Goal: Navigation & Orientation: Find specific page/section

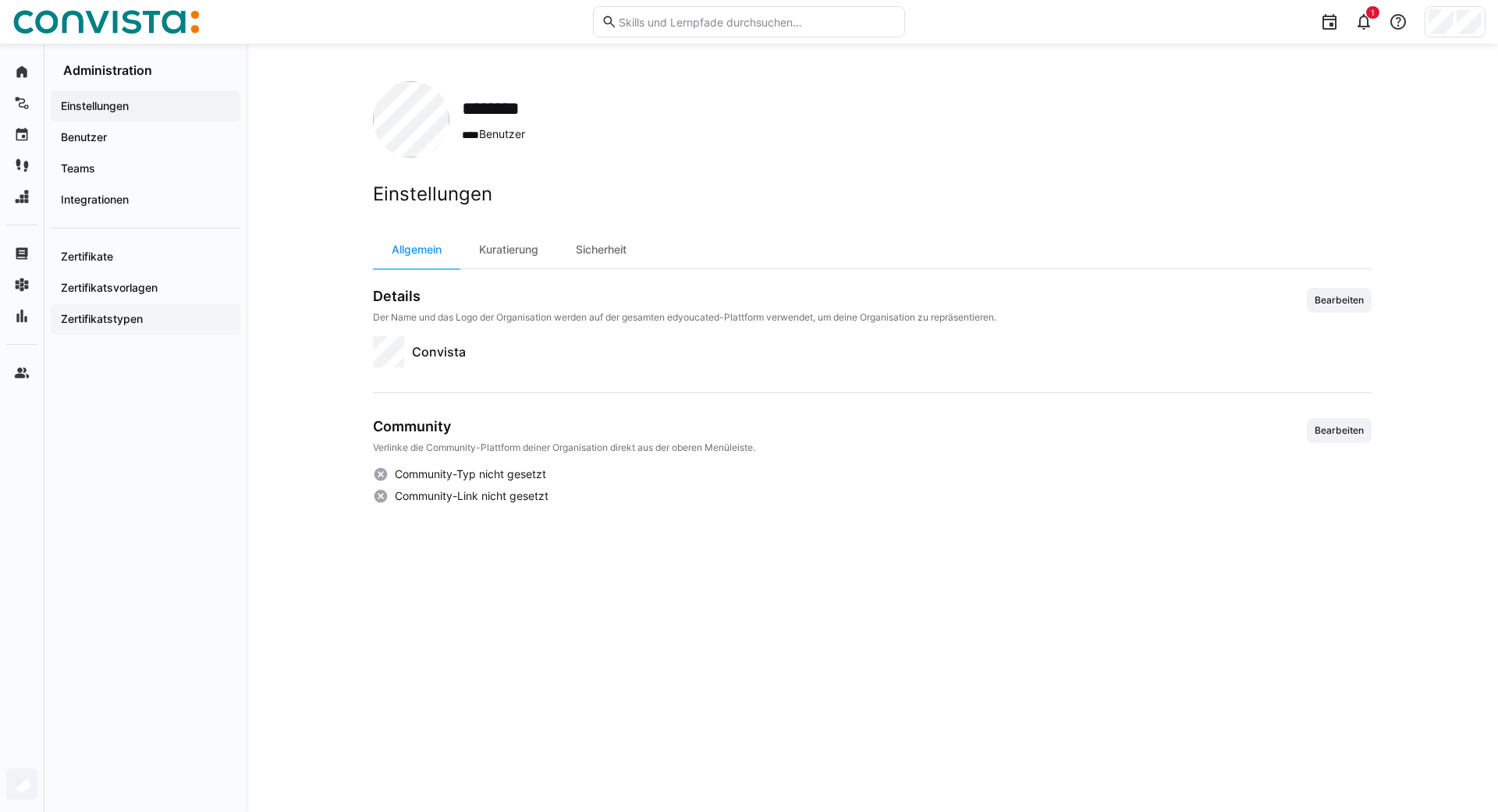
click at [0, 0] on app-navigation-label "Zertifikatstypen" at bounding box center [0, 0] width 0 height 0
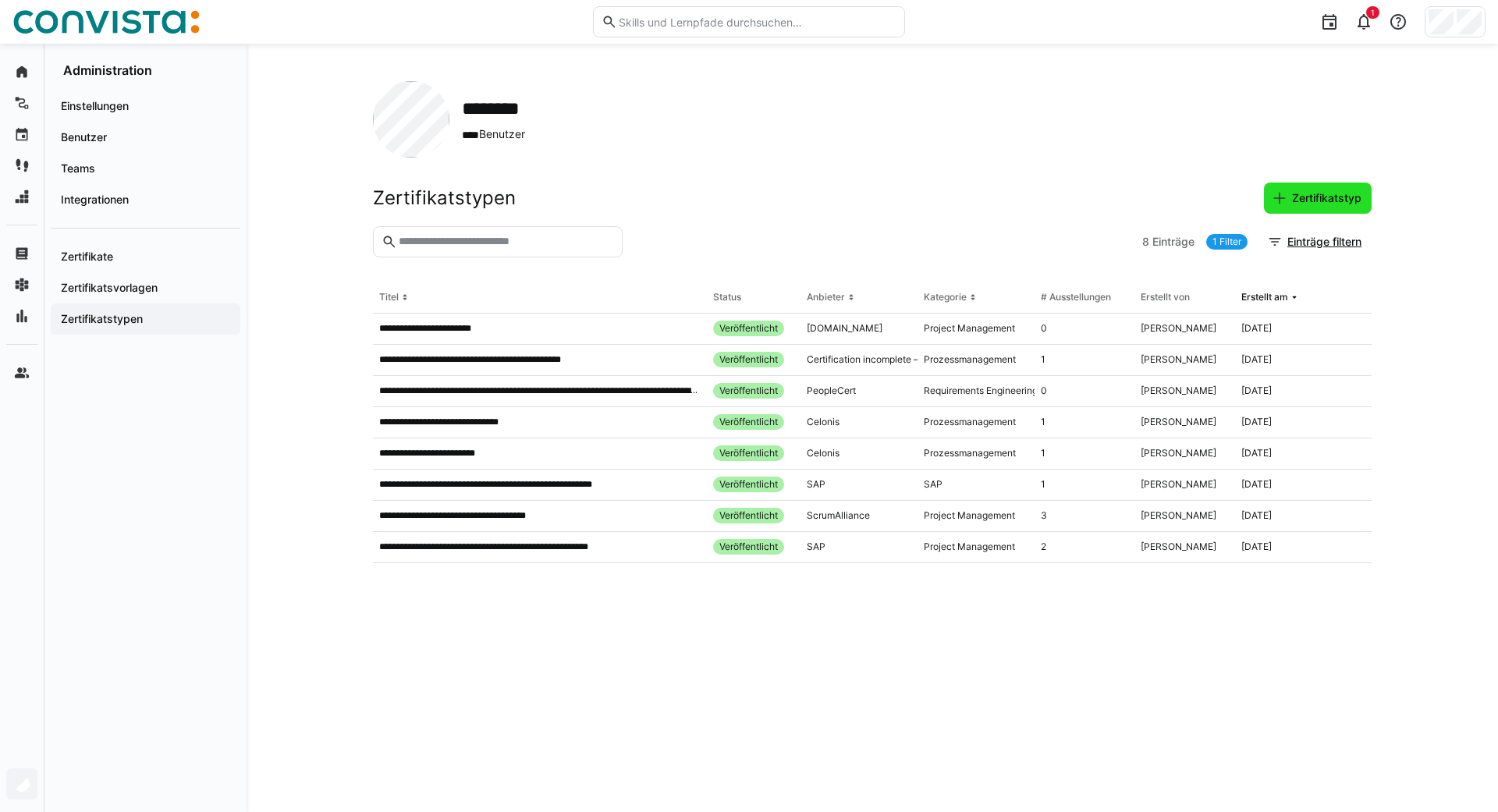
click at [1326, 197] on span "Zertifikatstyp" at bounding box center [1326, 197] width 74 height 16
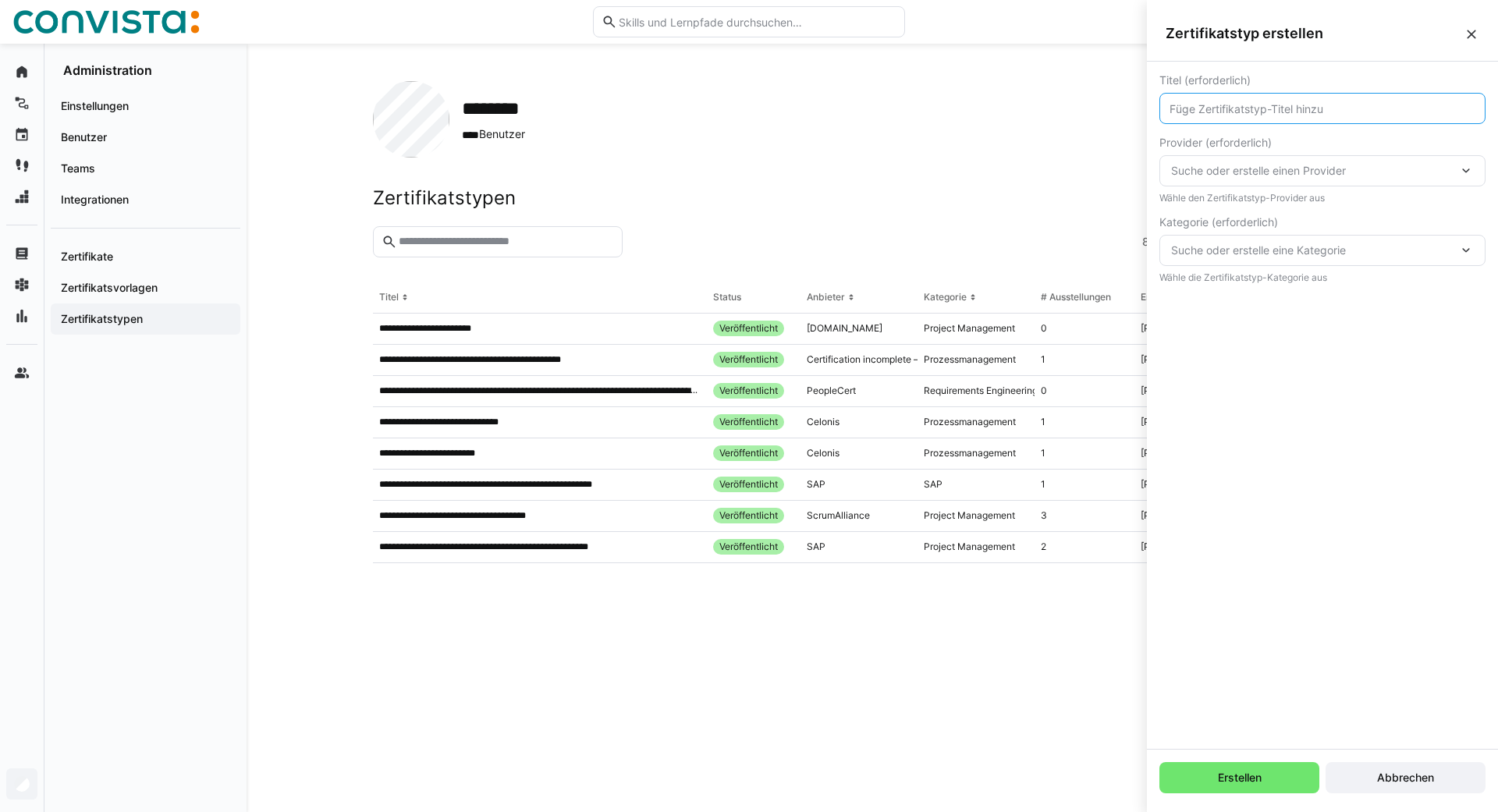
click at [1207, 112] on input "text" at bounding box center [1323, 108] width 309 height 14
click at [1224, 180] on span "Suche oder erstelle einen Provider" at bounding box center [1314, 187] width 287 height 16
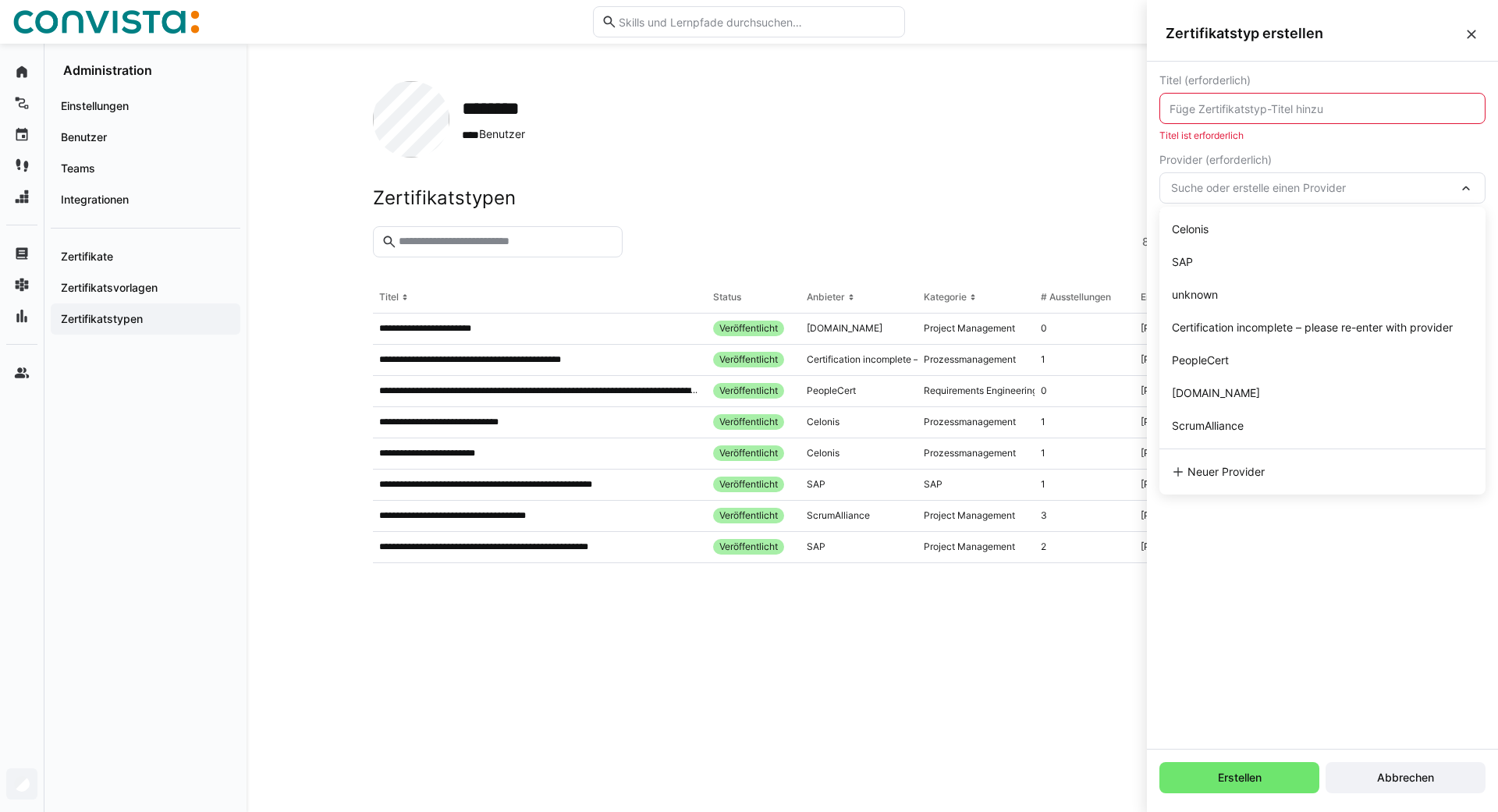
click at [1058, 150] on div "******** **** Benutzer" at bounding box center [871, 120] width 998 height 77
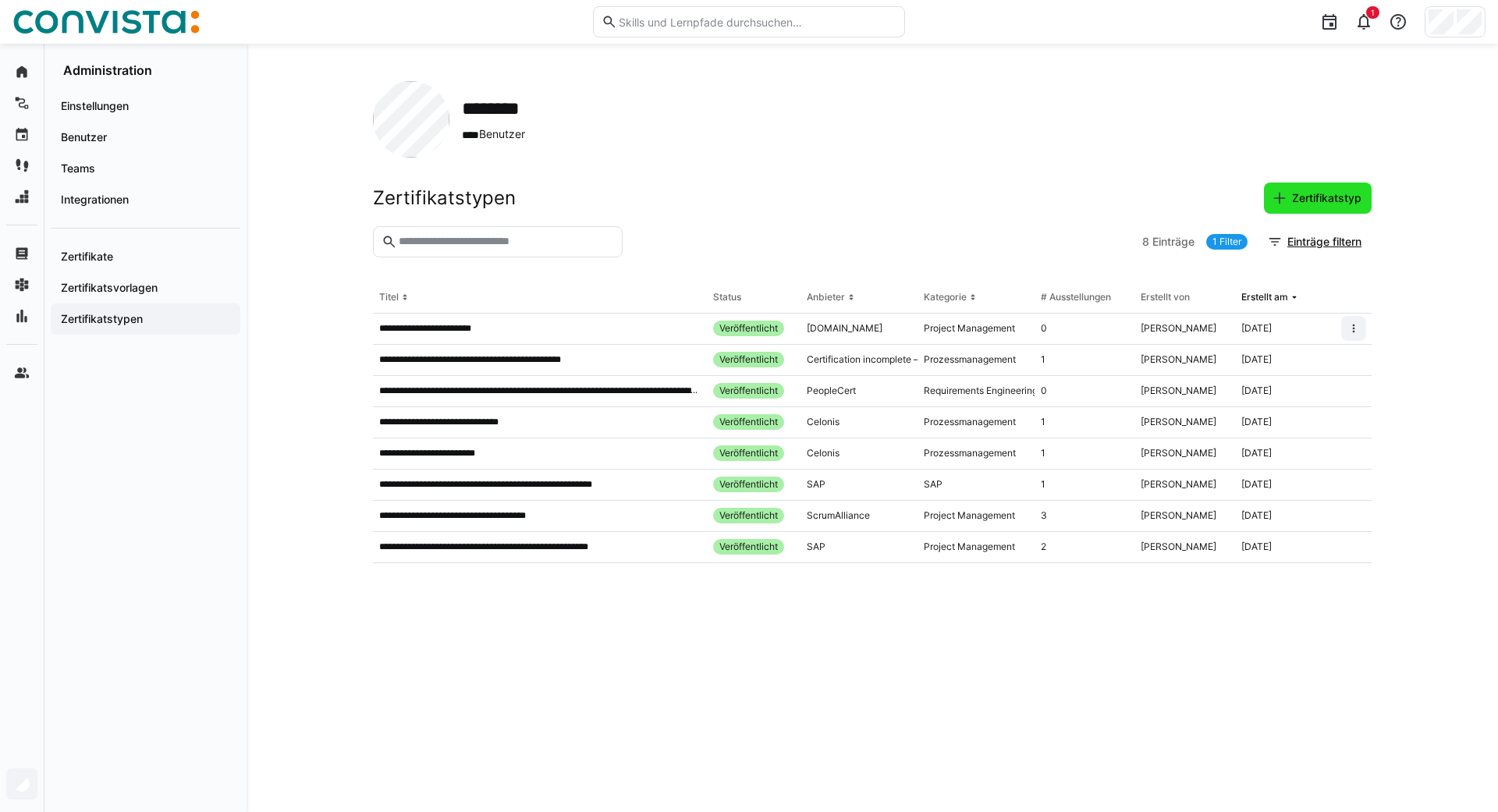
click at [1304, 201] on span "Zertifikatstyp" at bounding box center [1326, 197] width 74 height 16
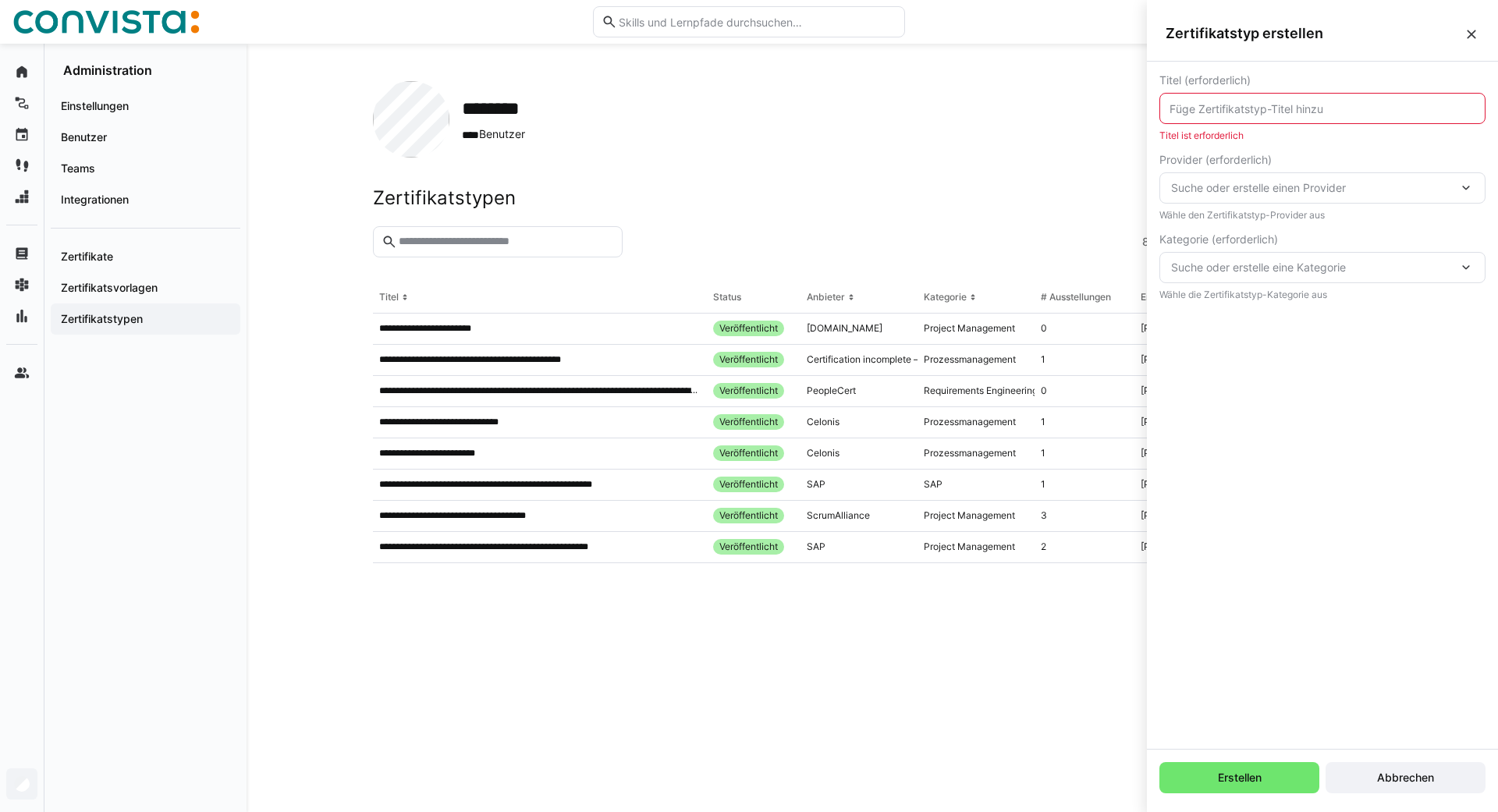
click at [1312, 184] on span "Suche oder erstelle einen Provider" at bounding box center [1314, 187] width 287 height 16
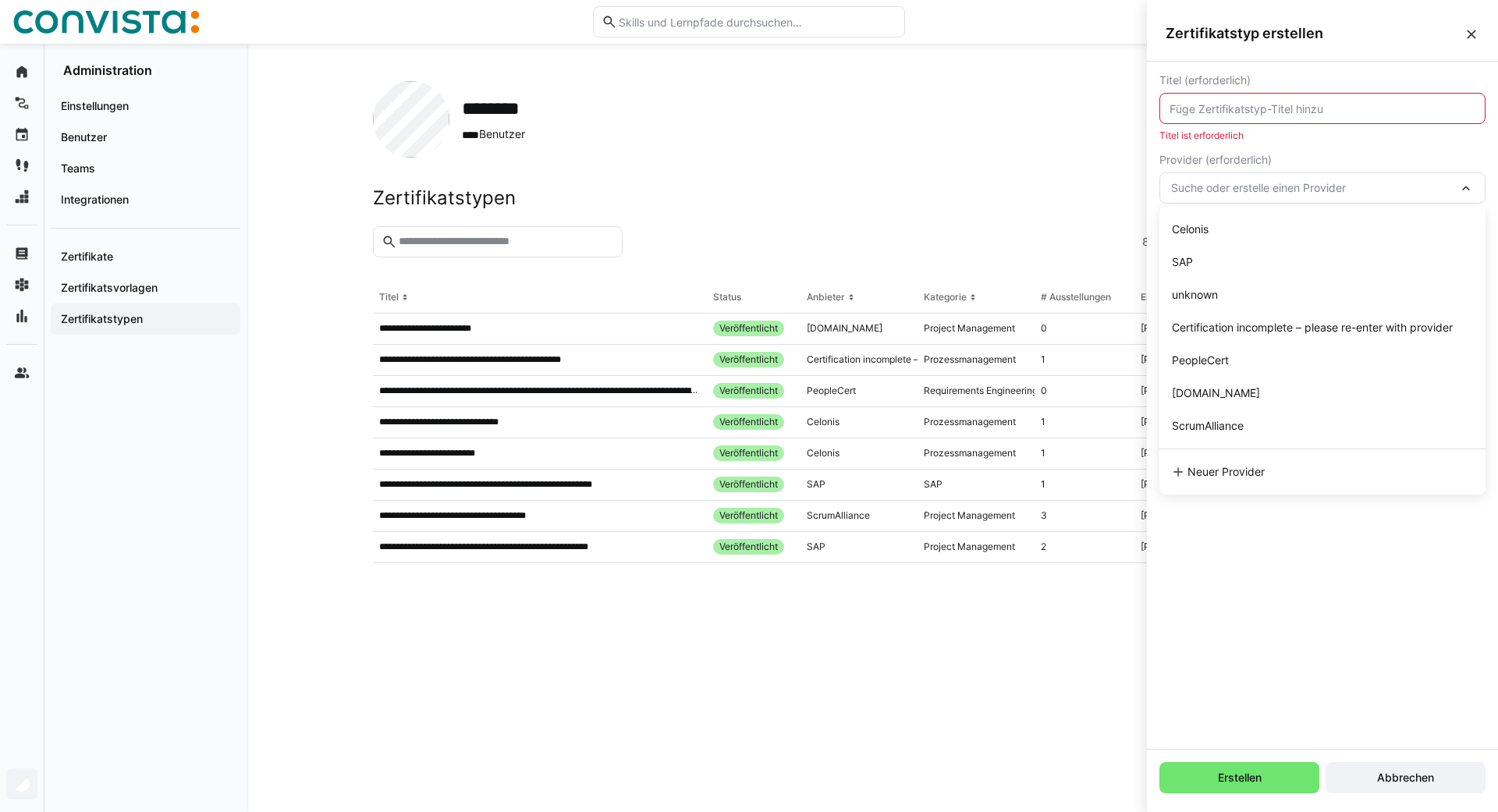
click at [1339, 67] on div "Titel (erforderlich) Titel ist erforderlich Provider (erforderlich) Suche oder …" at bounding box center [1323, 186] width 351 height 251
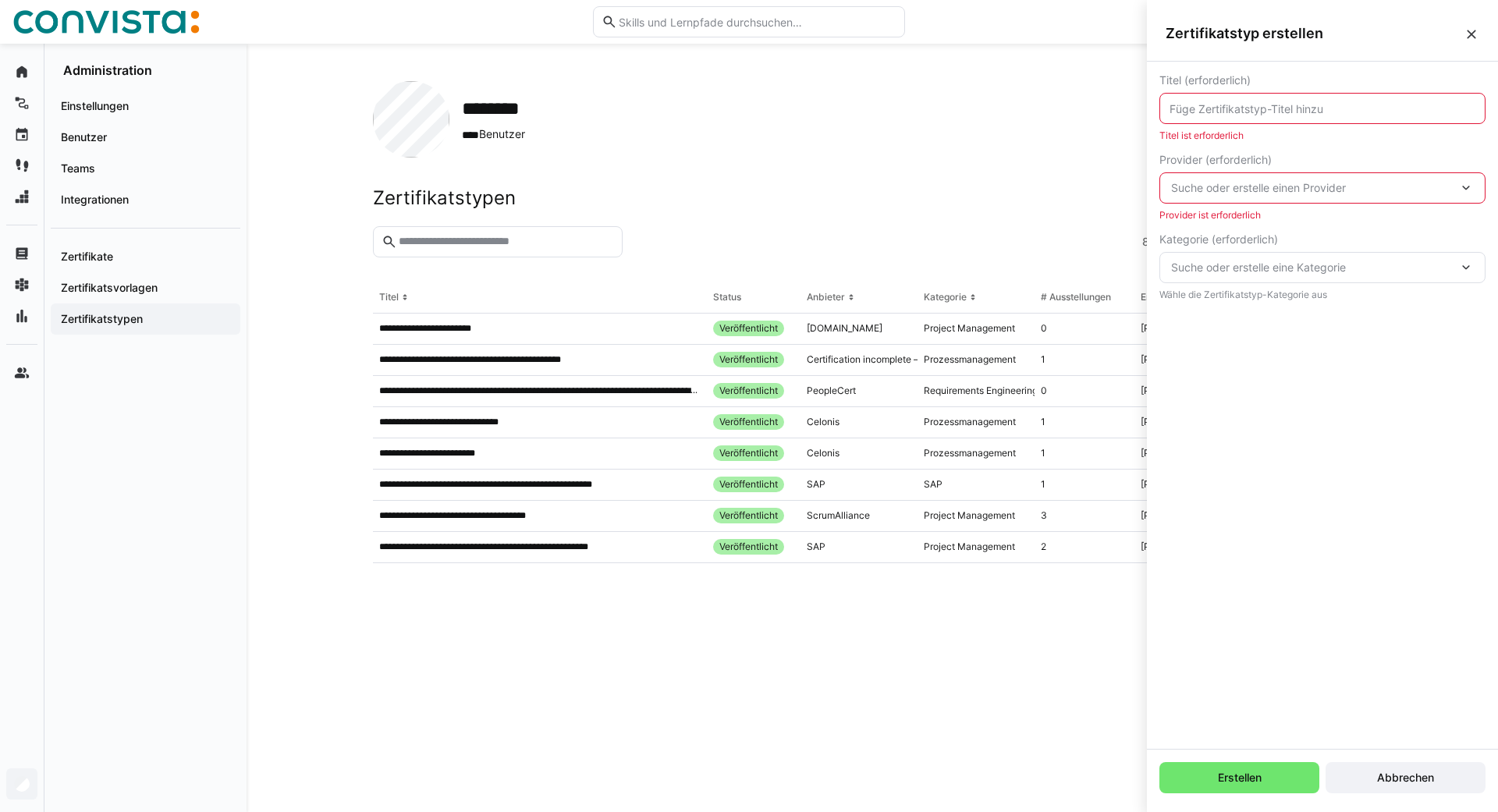
click at [1466, 34] on eds-icon at bounding box center [1472, 34] width 16 height 16
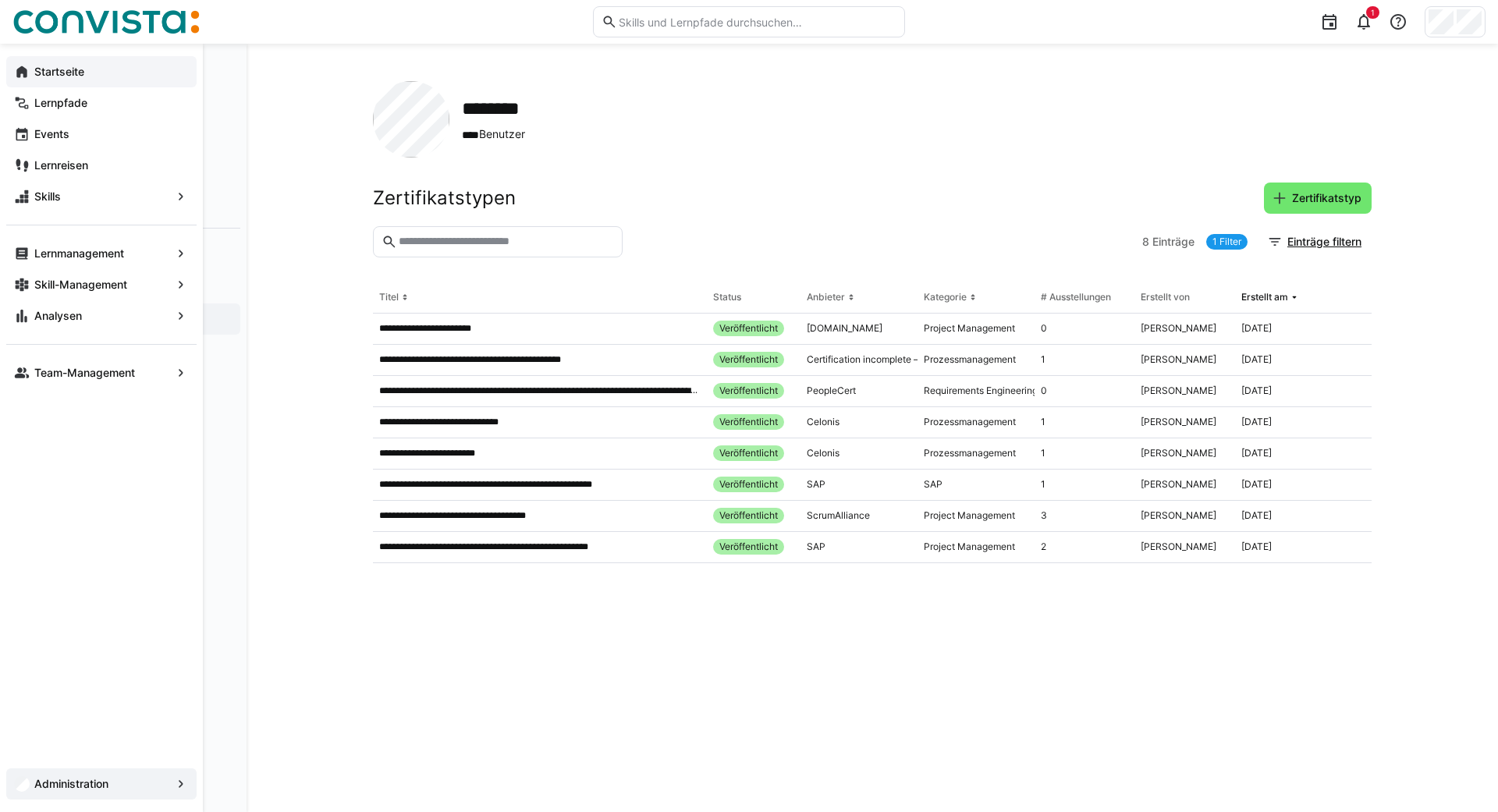
click at [15, 71] on eds-icon at bounding box center [21, 71] width 16 height 16
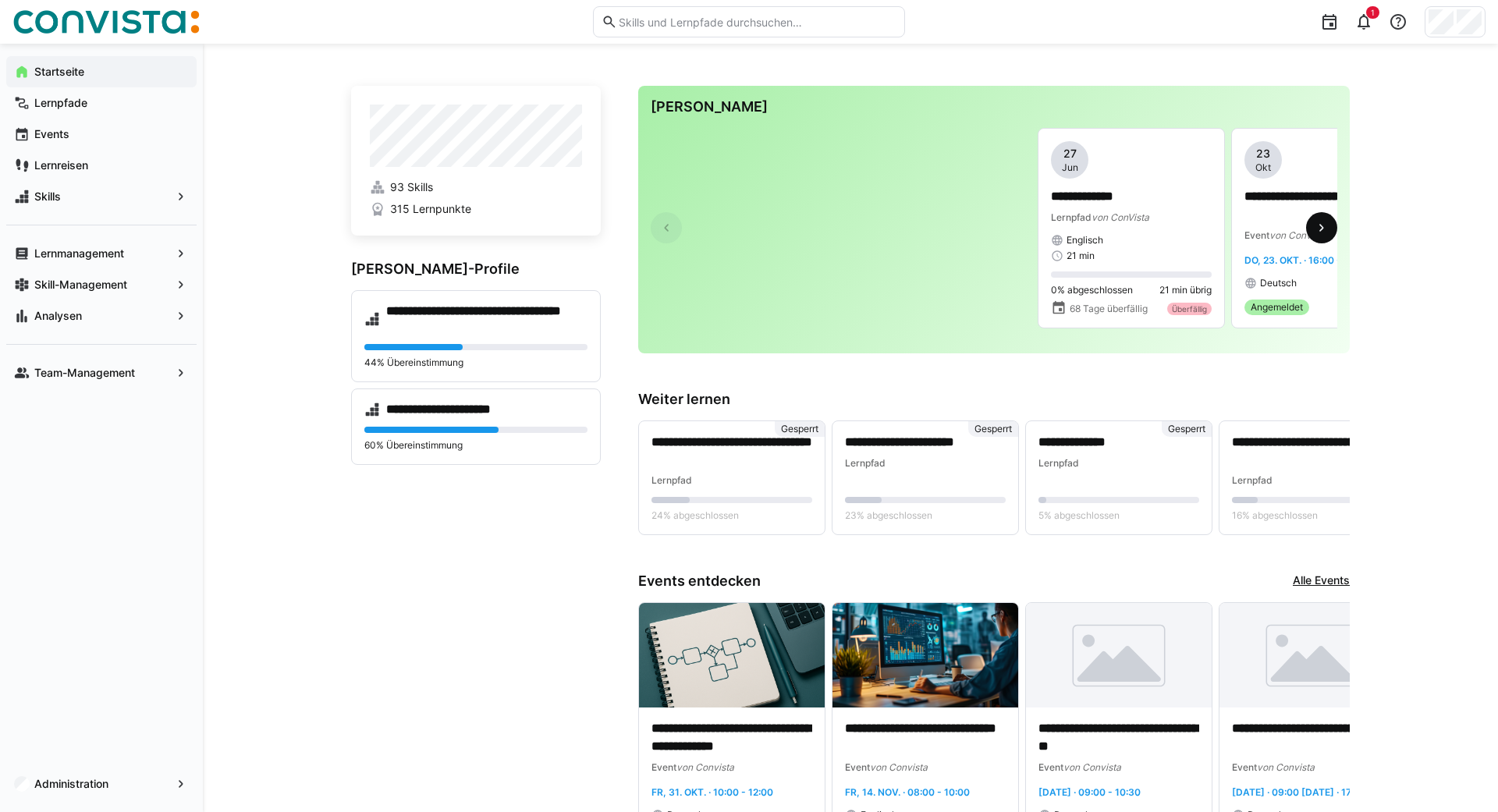
click at [1314, 232] on eds-icon at bounding box center [1322, 227] width 16 height 16
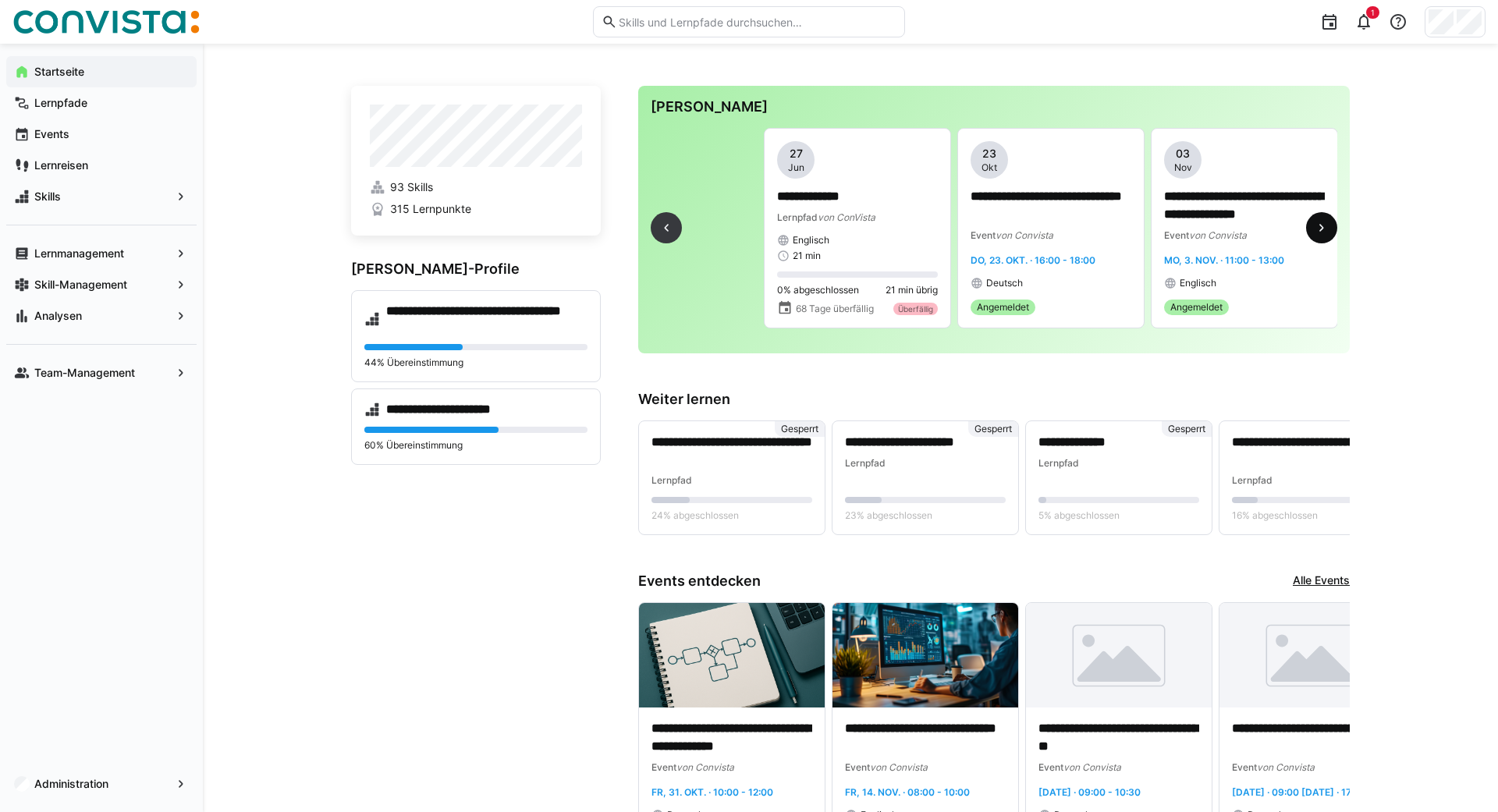
scroll to position [0, 275]
click at [0, 0] on app-navigation-label "Lernpfade" at bounding box center [0, 0] width 0 height 0
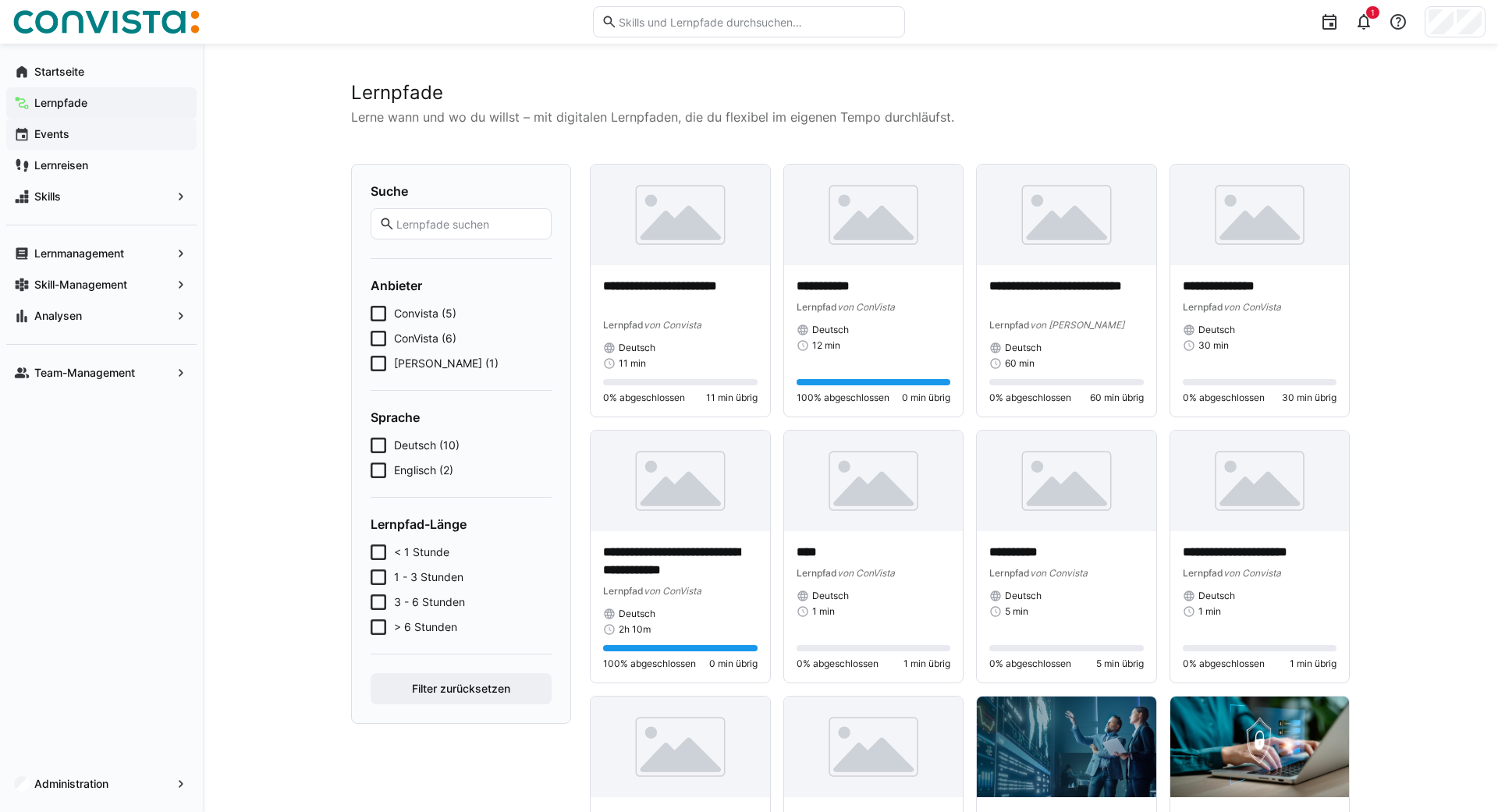
click at [0, 0] on app-navigation-label "Events" at bounding box center [0, 0] width 0 height 0
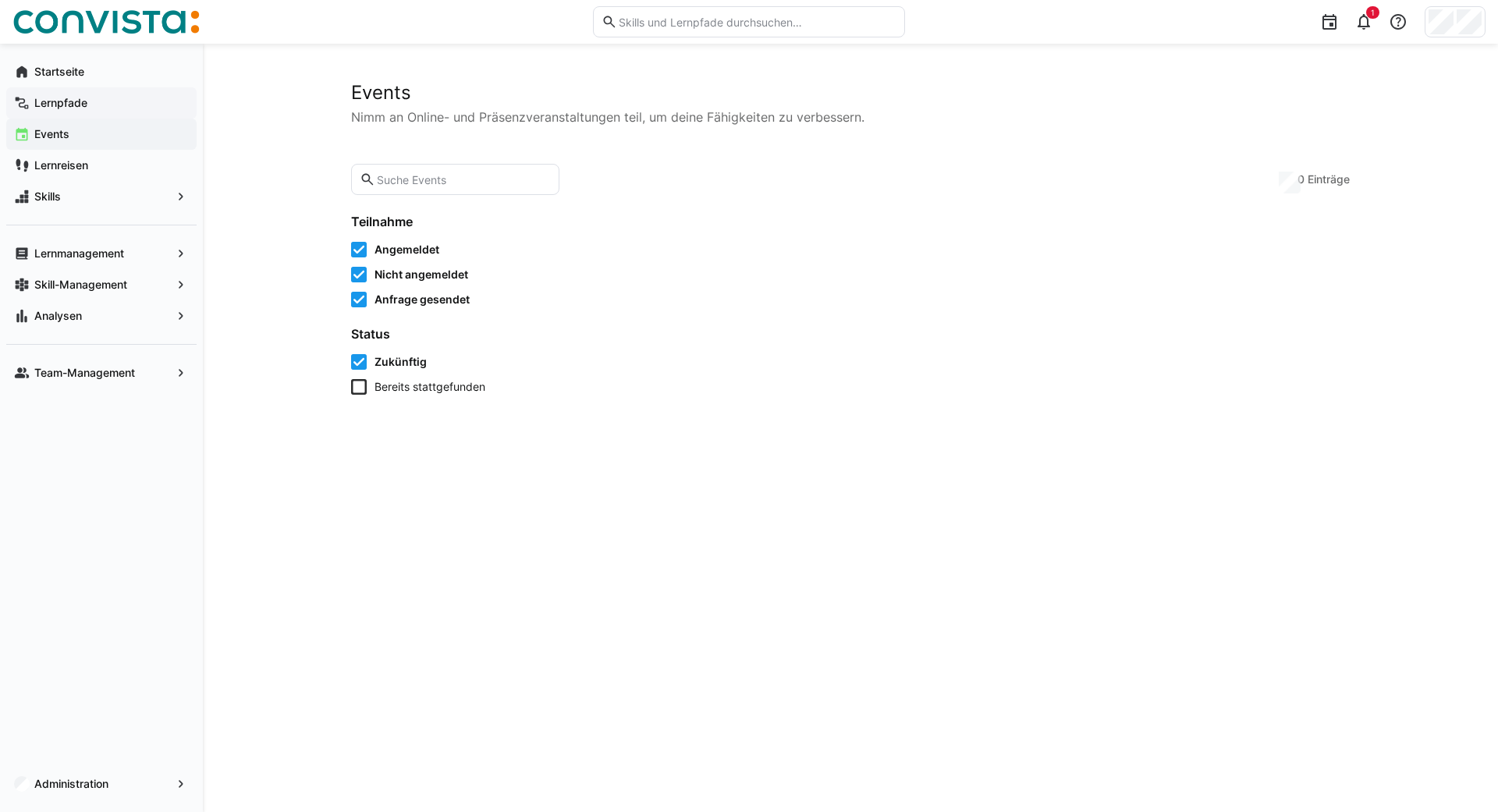
click at [0, 0] on app-navigation-label "Lernpfade" at bounding box center [0, 0] width 0 height 0
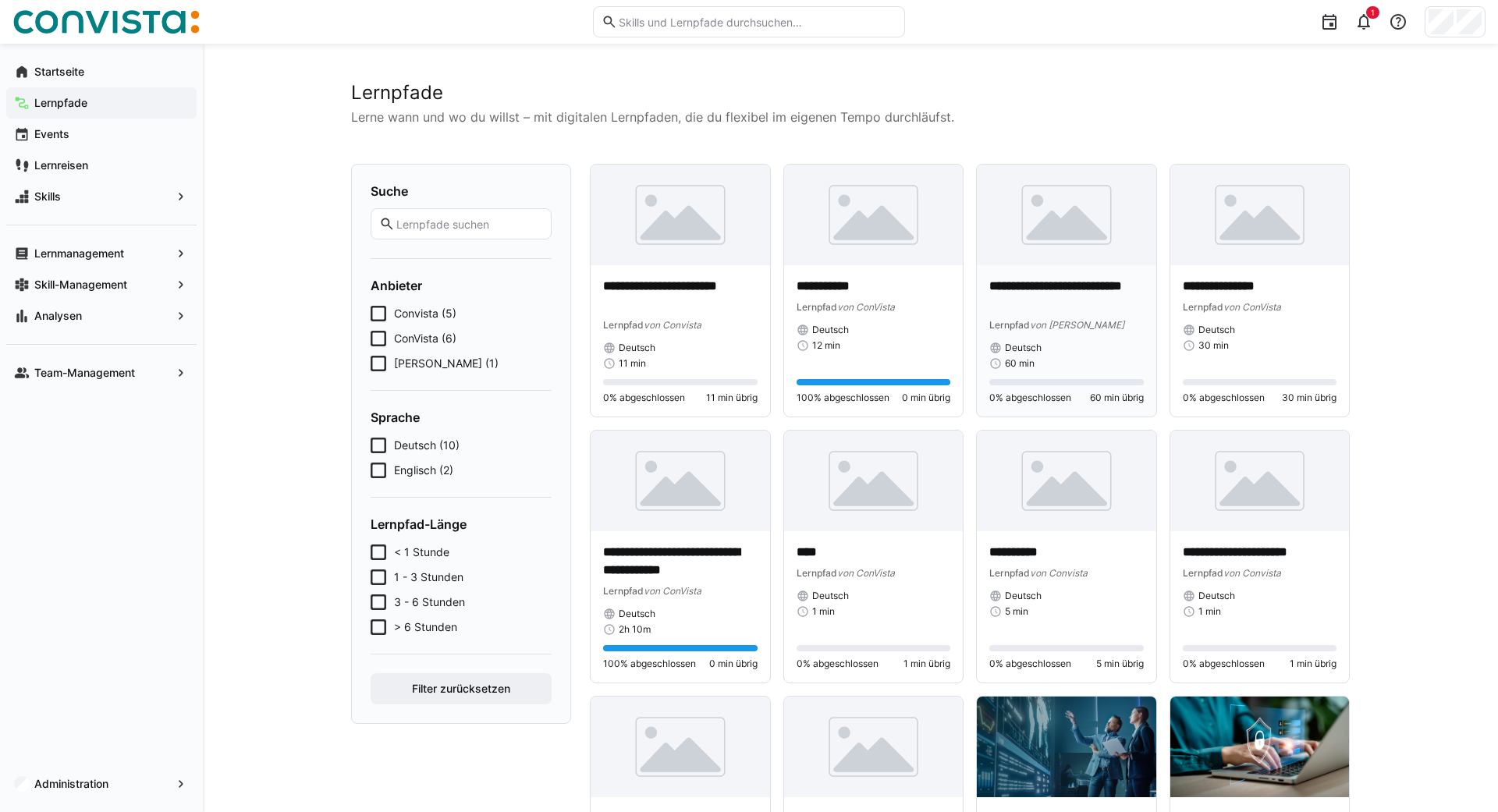
click at [1009, 237] on img at bounding box center [1067, 215] width 179 height 100
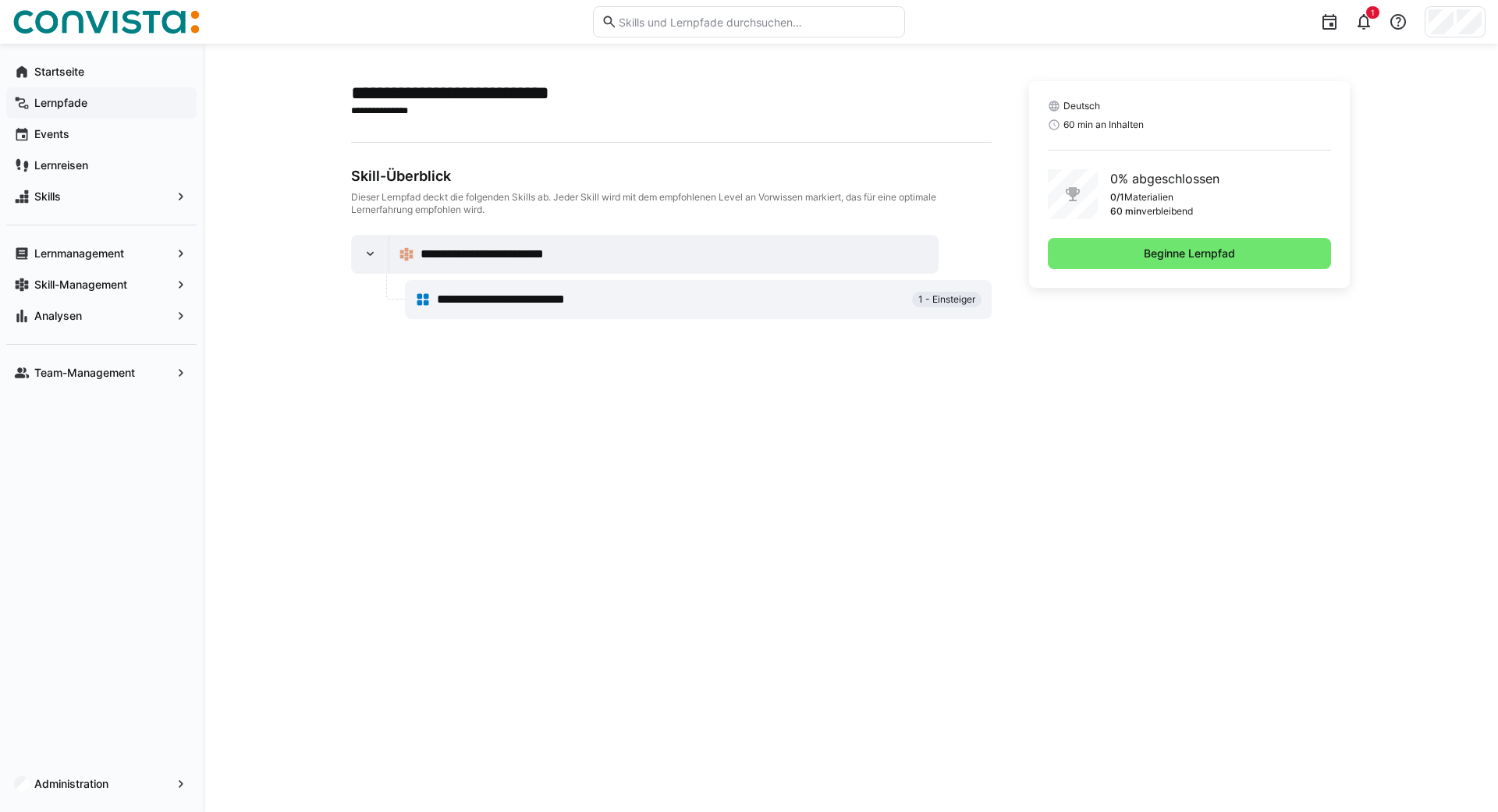
click at [60, 111] on div "Lernpfade" at bounding box center [101, 103] width 190 height 31
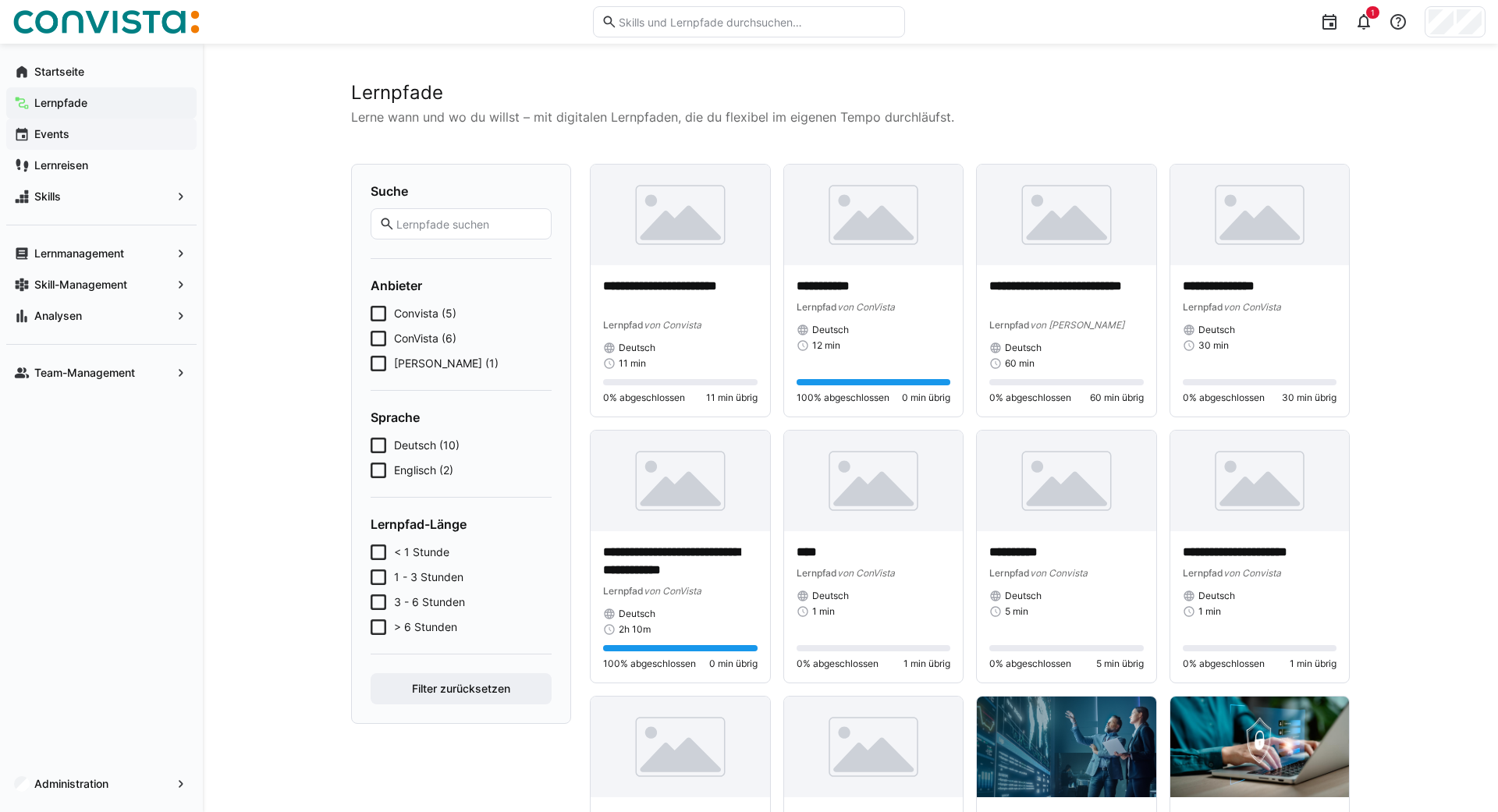
click at [0, 0] on app-navigation-label "Events" at bounding box center [0, 0] width 0 height 0
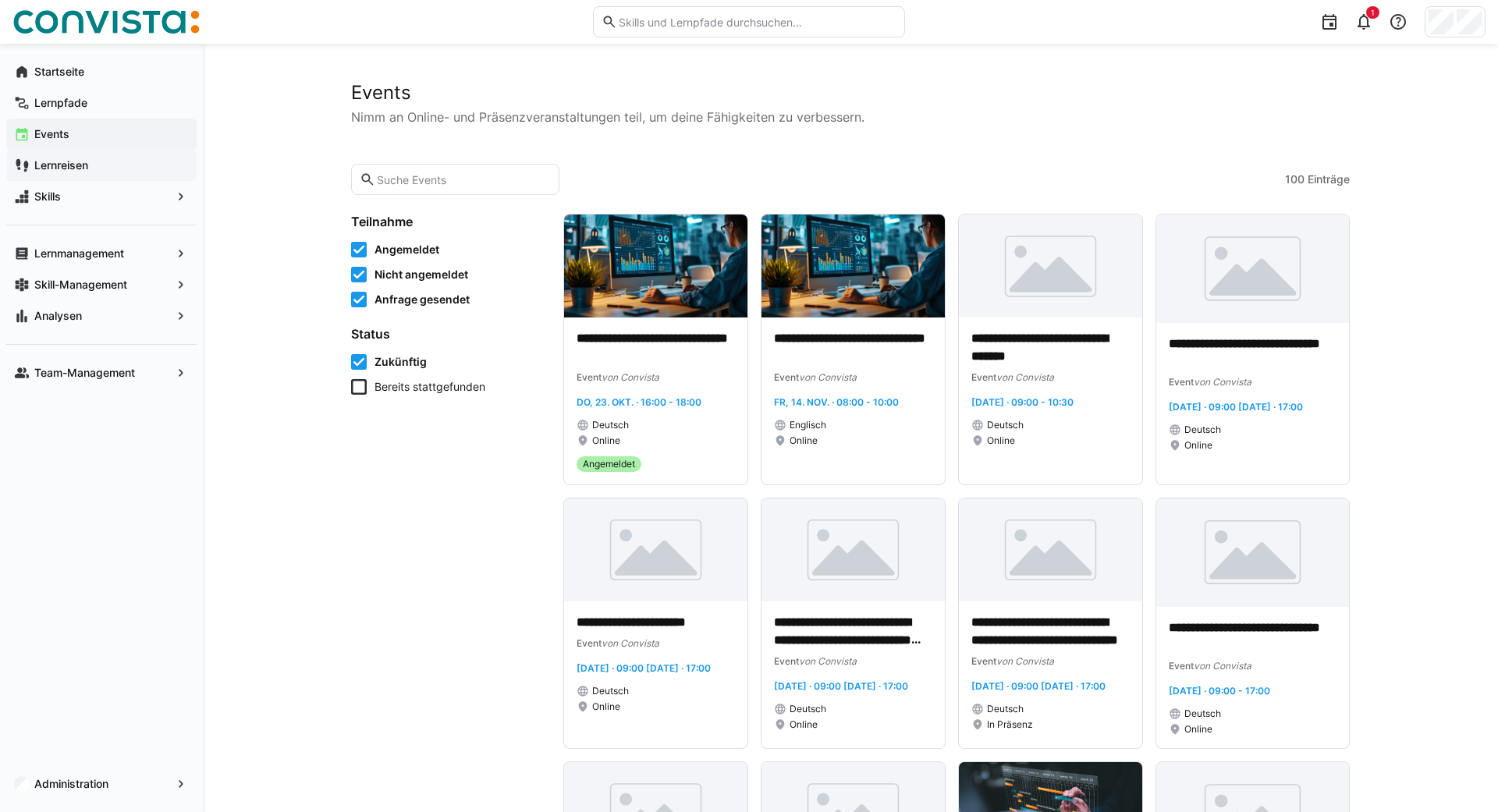
click at [0, 0] on app-navigation-label "Lernreisen" at bounding box center [0, 0] width 0 height 0
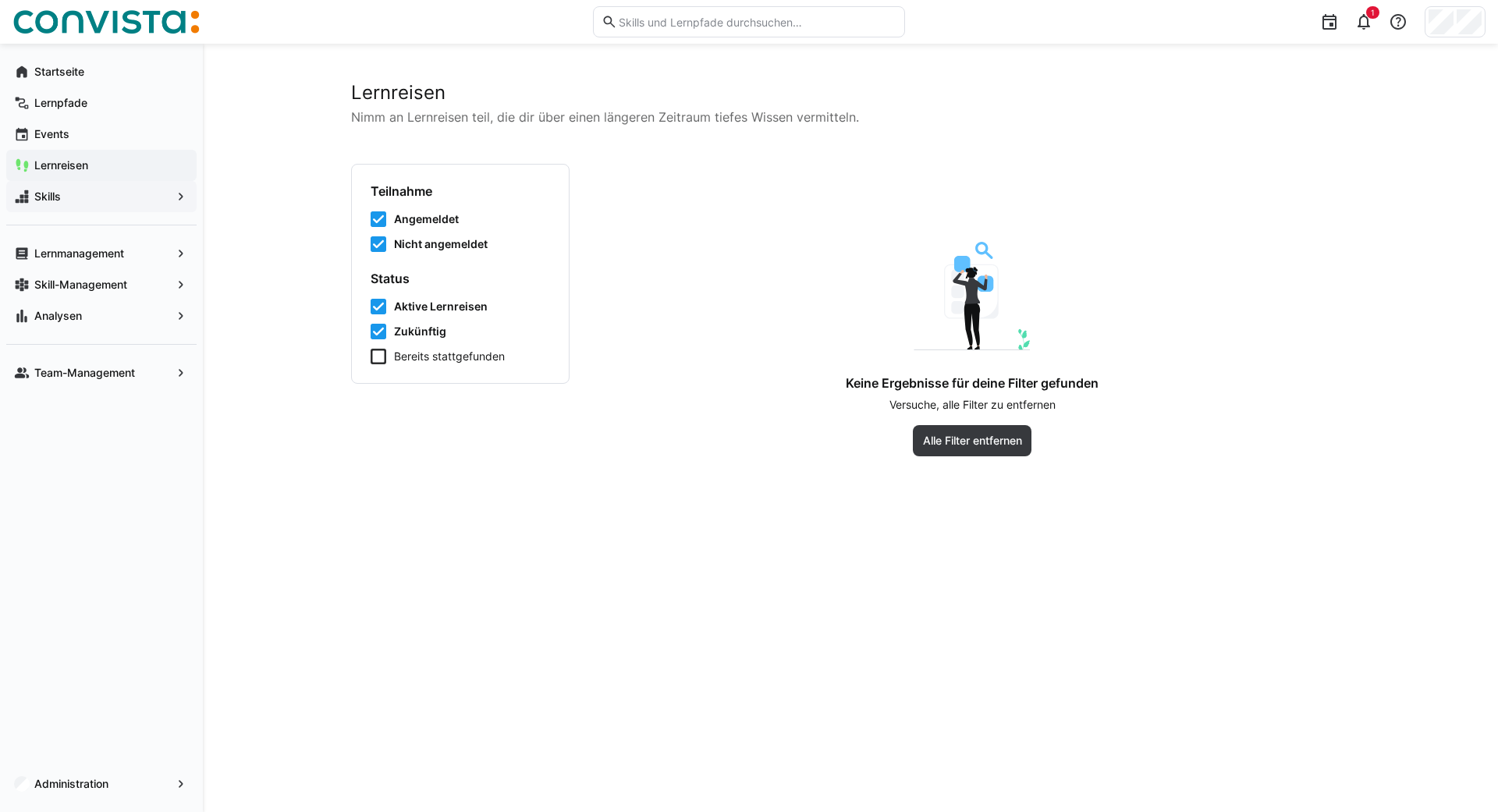
click at [71, 199] on span "Skills" at bounding box center [101, 196] width 139 height 16
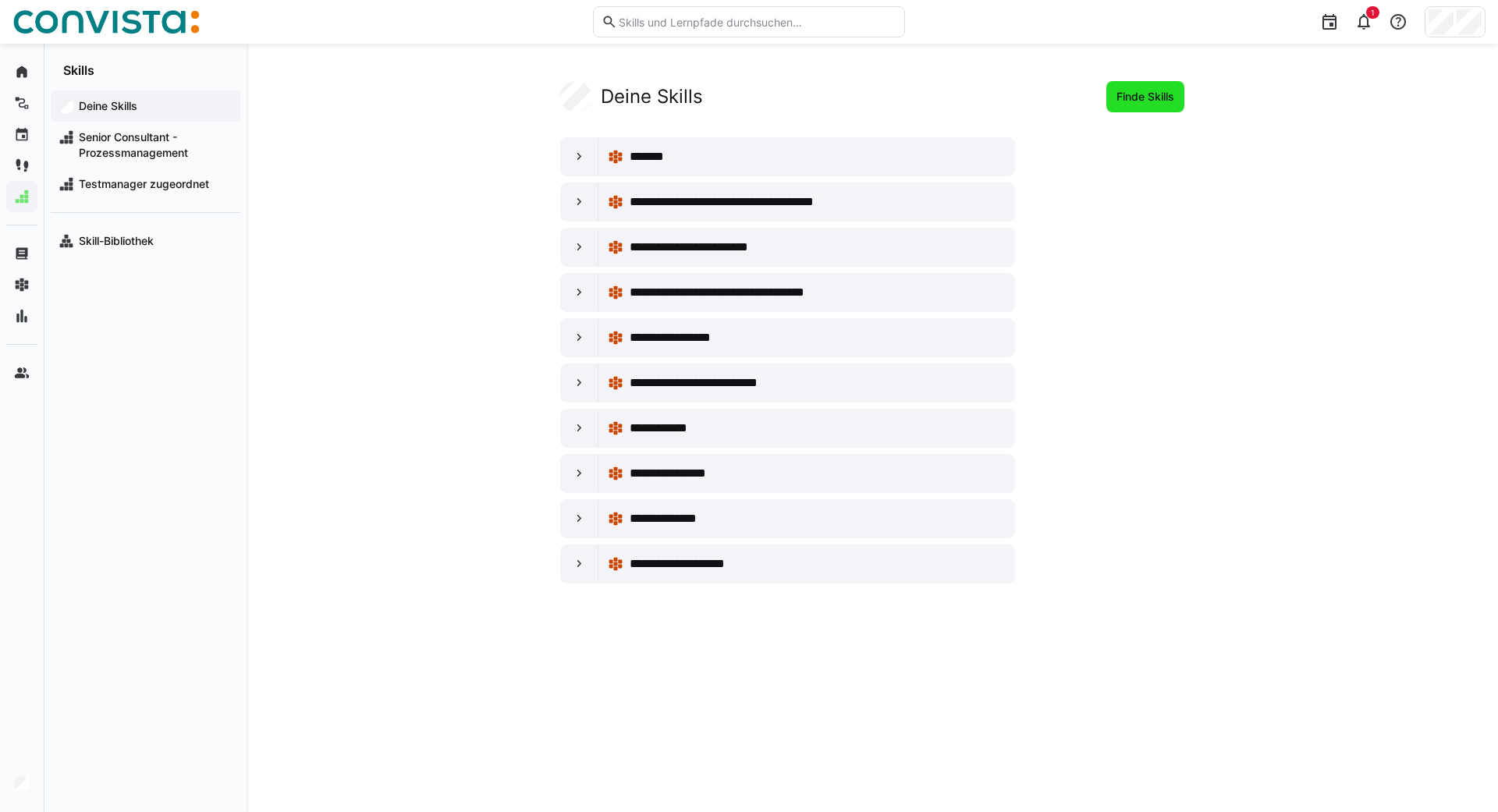
click at [1134, 95] on span "Finde Skills" at bounding box center [1145, 96] width 62 height 16
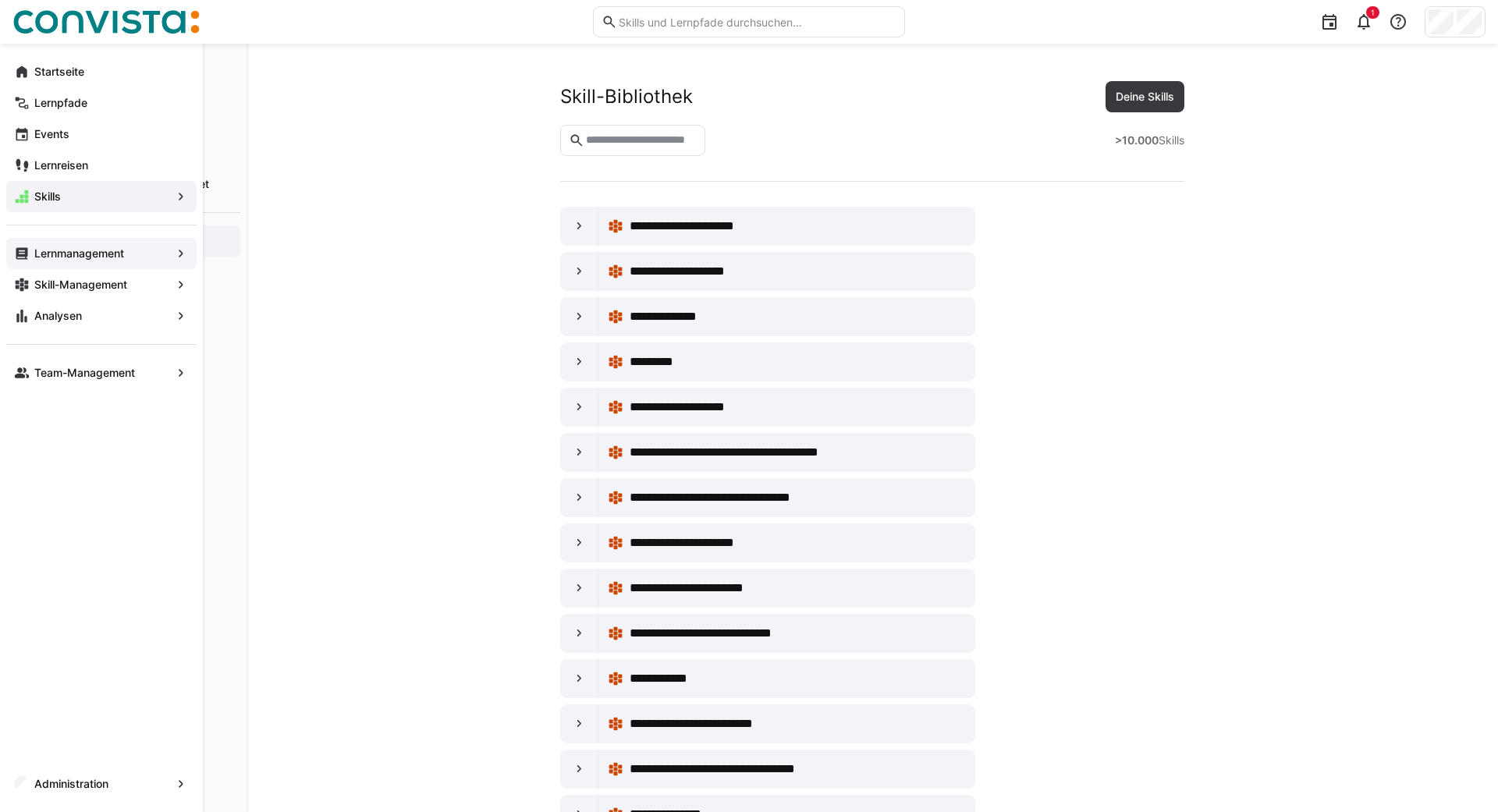
click at [0, 0] on app-navigation-label "Lernmanagement" at bounding box center [0, 0] width 0 height 0
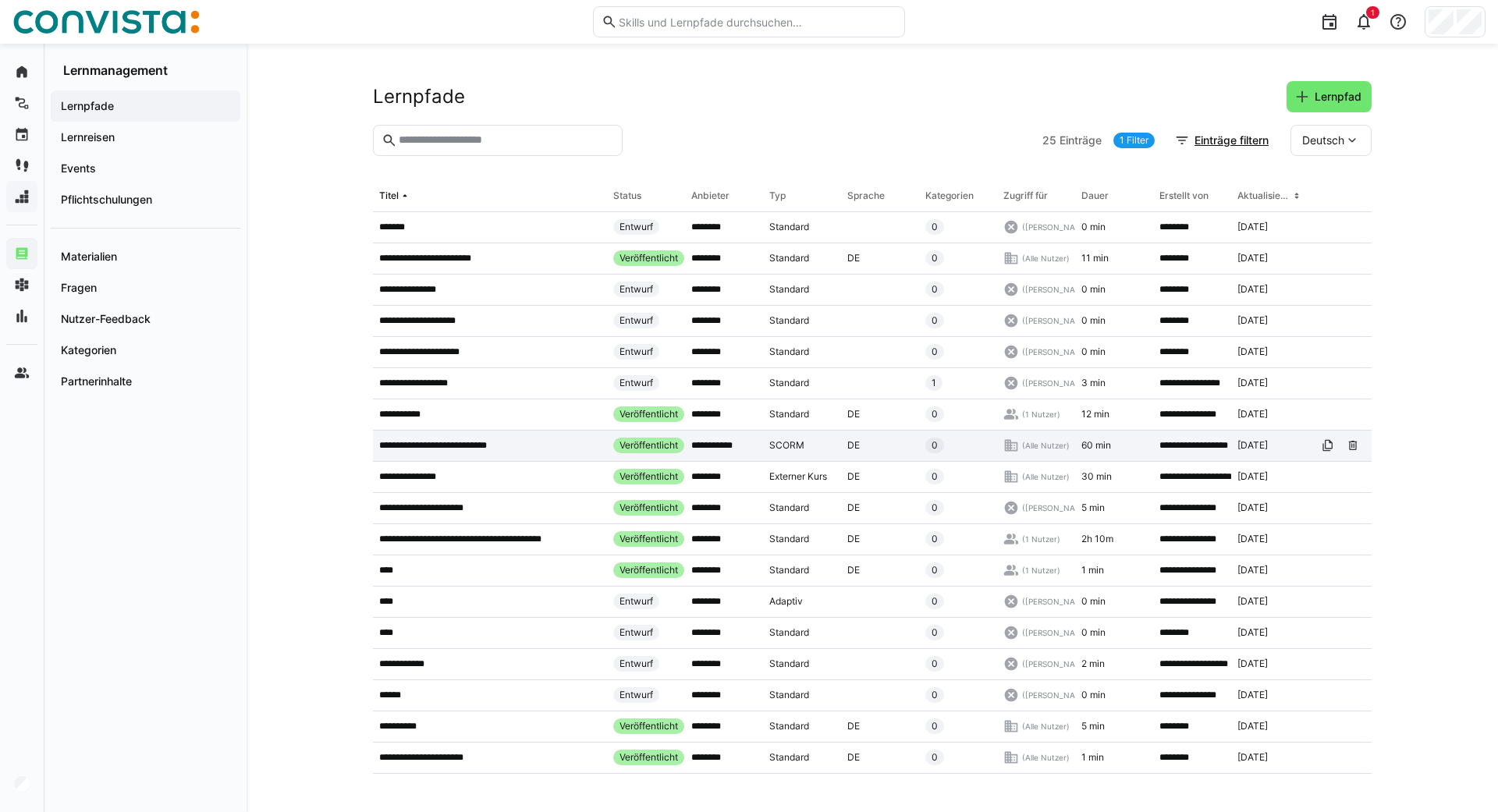
click at [475, 449] on p "**********" at bounding box center [444, 446] width 131 height 13
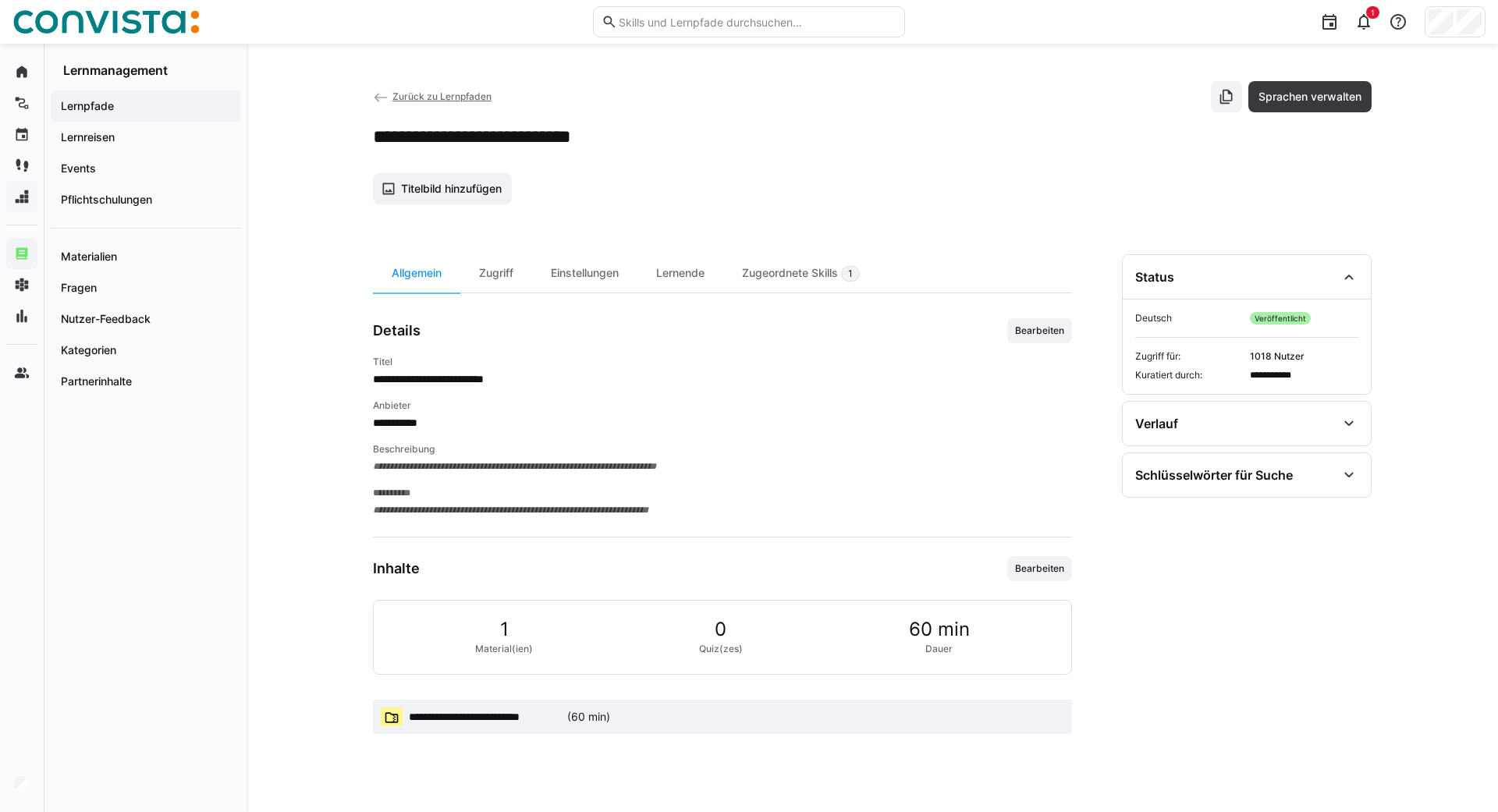
click at [380, 100] on eds-icon at bounding box center [380, 97] width 16 height 16
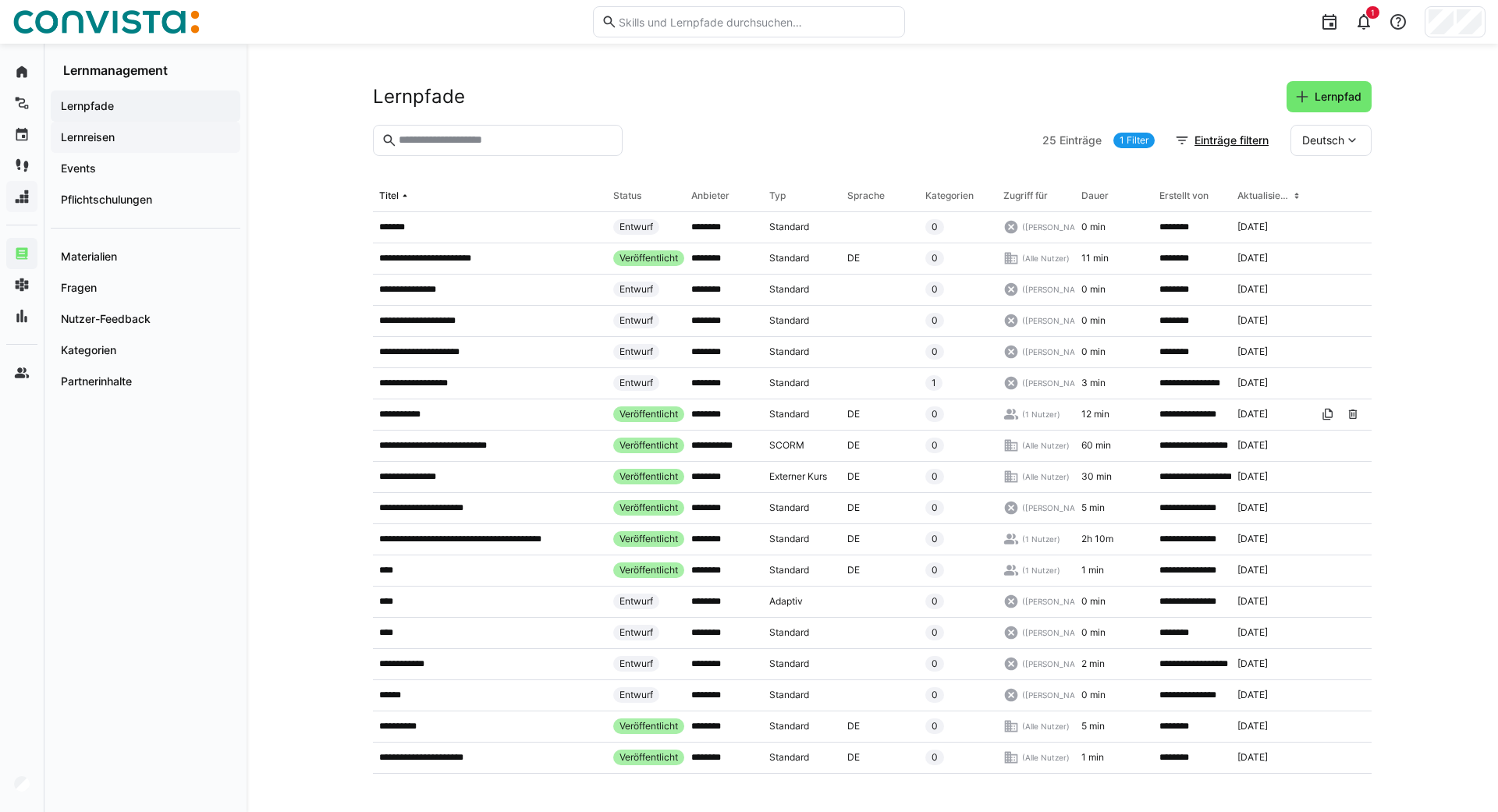
click at [0, 0] on app-navigation-label "Lernreisen" at bounding box center [0, 0] width 0 height 0
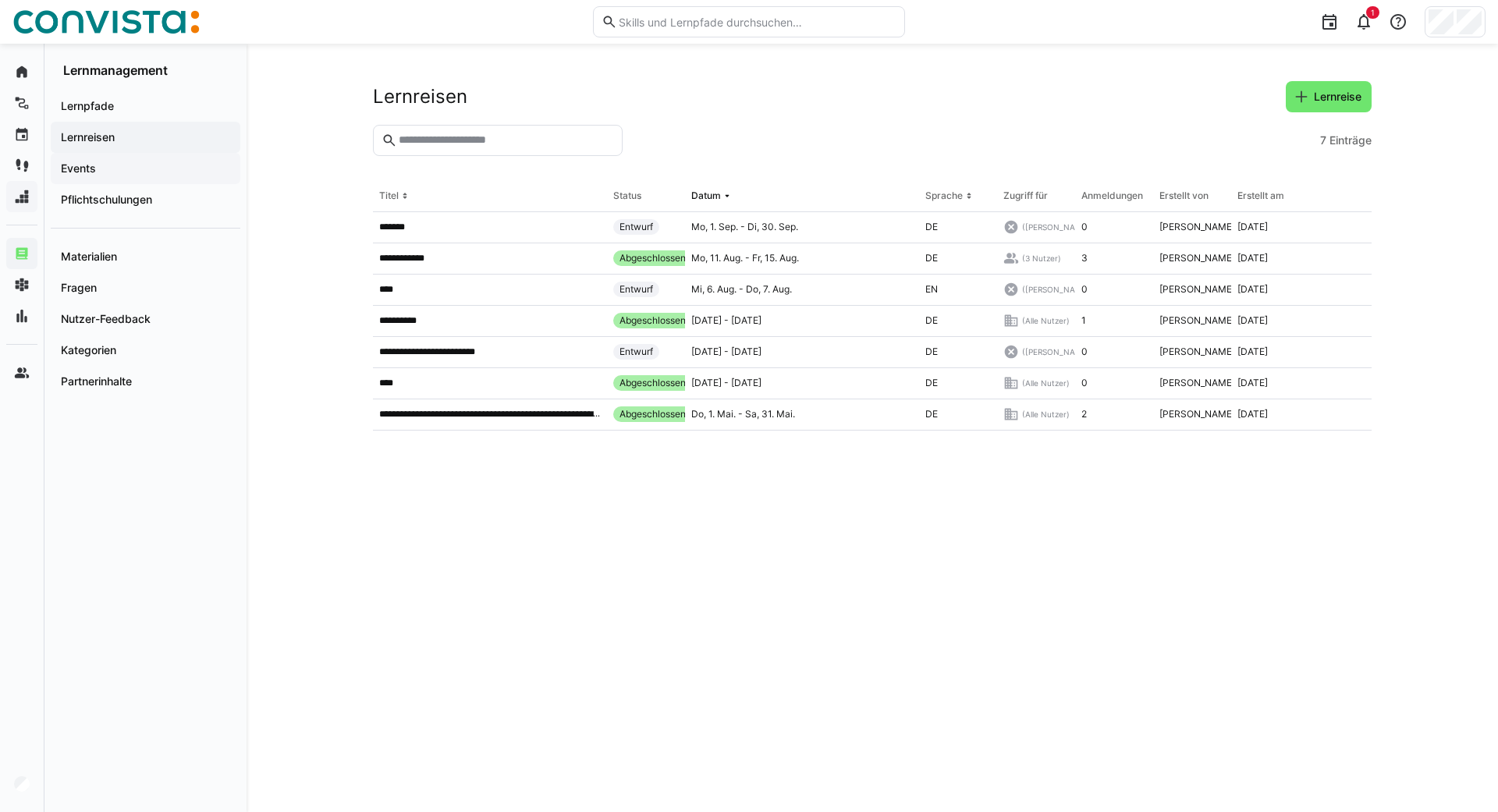
click at [0, 0] on app-navigation-label "Events" at bounding box center [0, 0] width 0 height 0
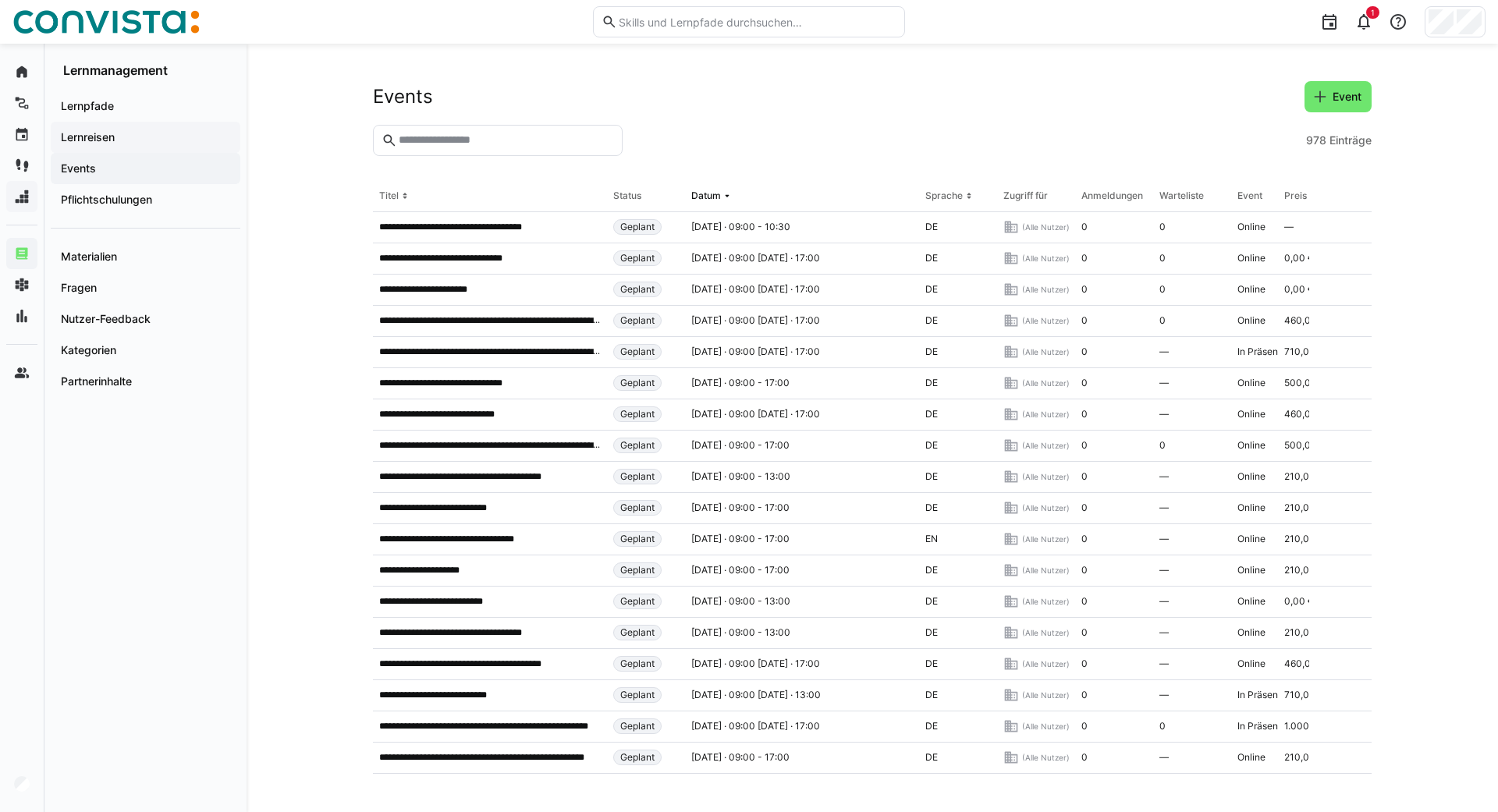
click at [0, 0] on app-navigation-label "Lernreisen" at bounding box center [0, 0] width 0 height 0
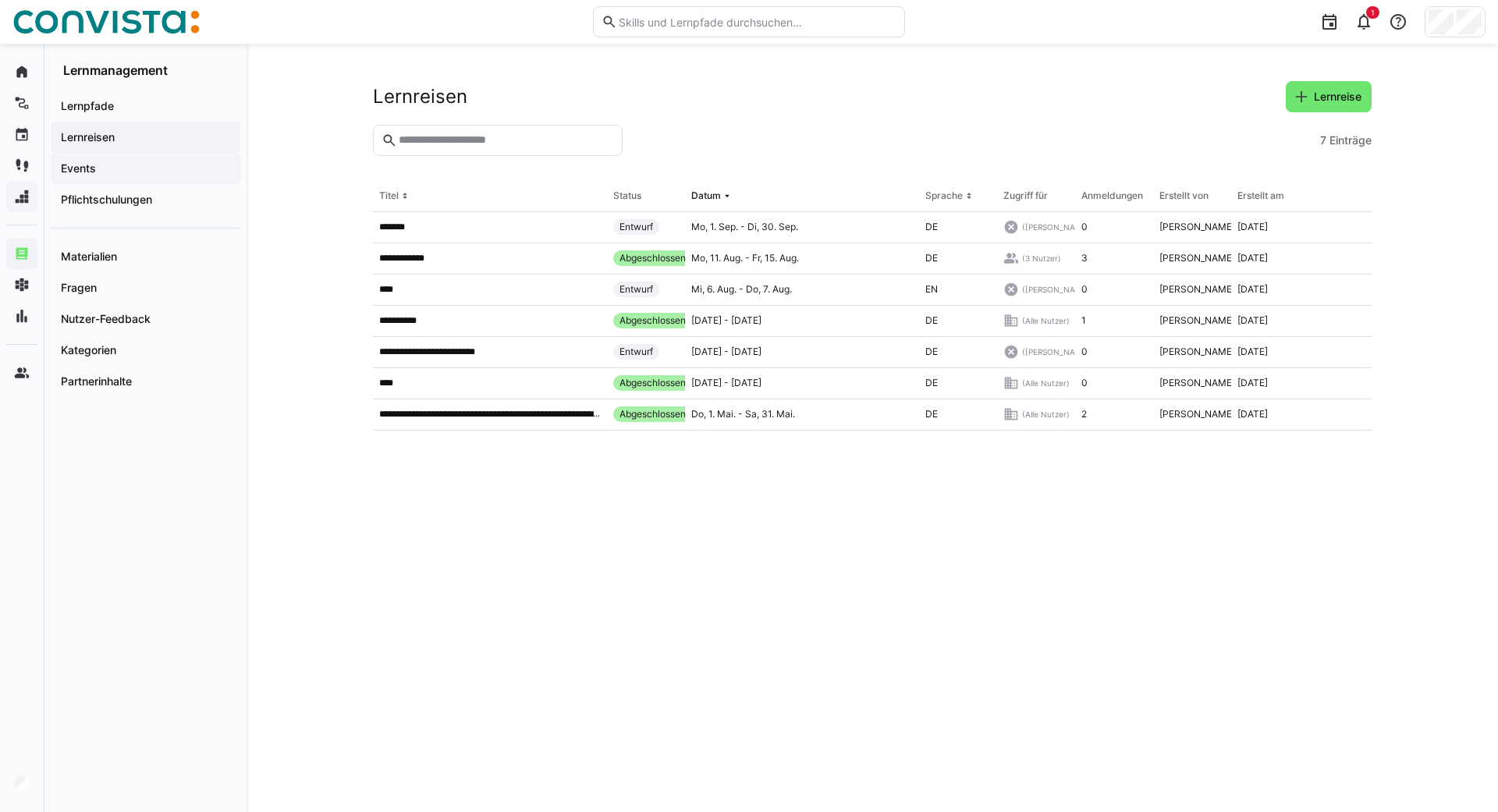
click at [0, 0] on app-navigation-label "Events" at bounding box center [0, 0] width 0 height 0
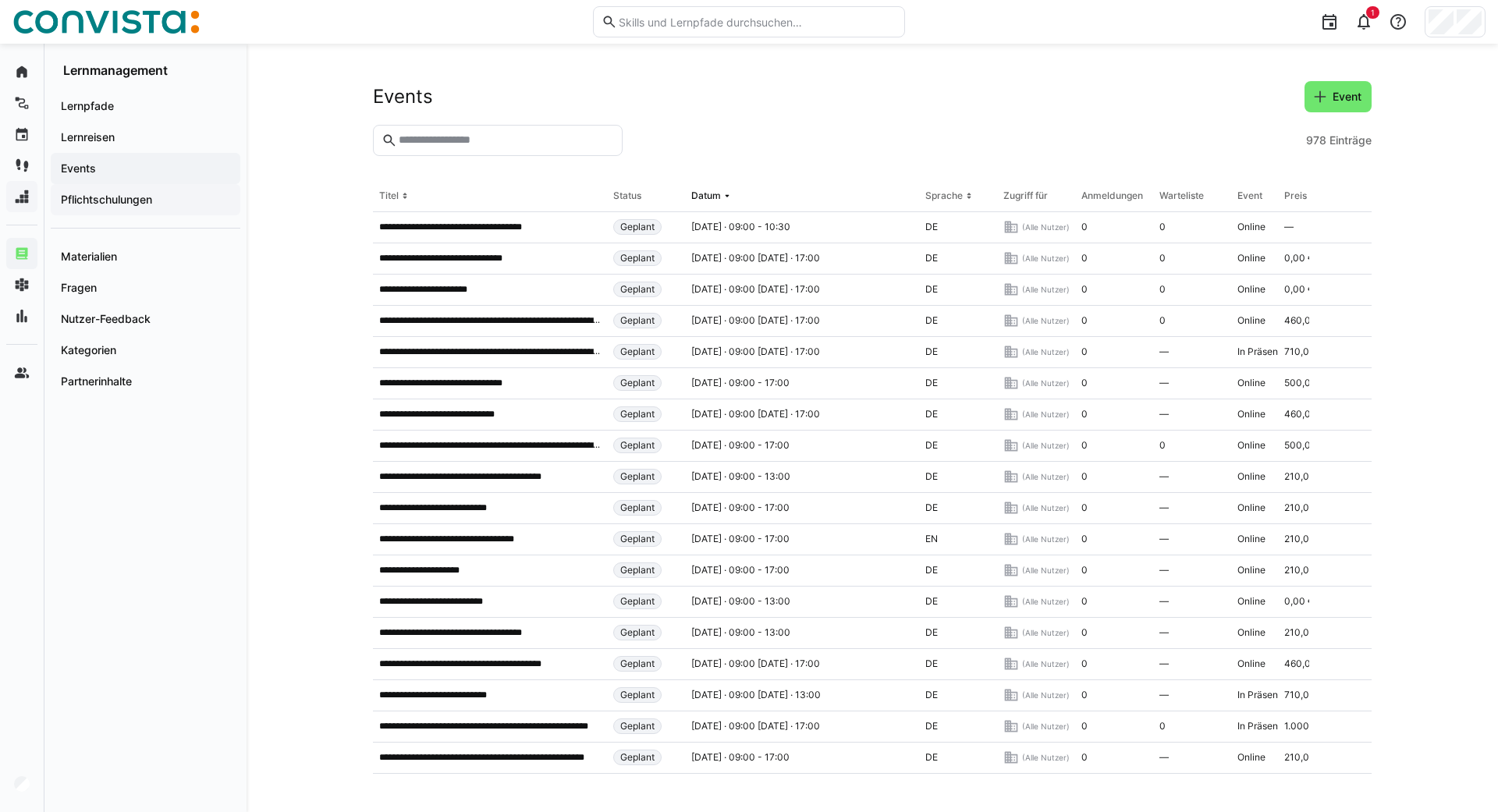
click at [0, 0] on app-navigation-label "Pflichtschulungen" at bounding box center [0, 0] width 0 height 0
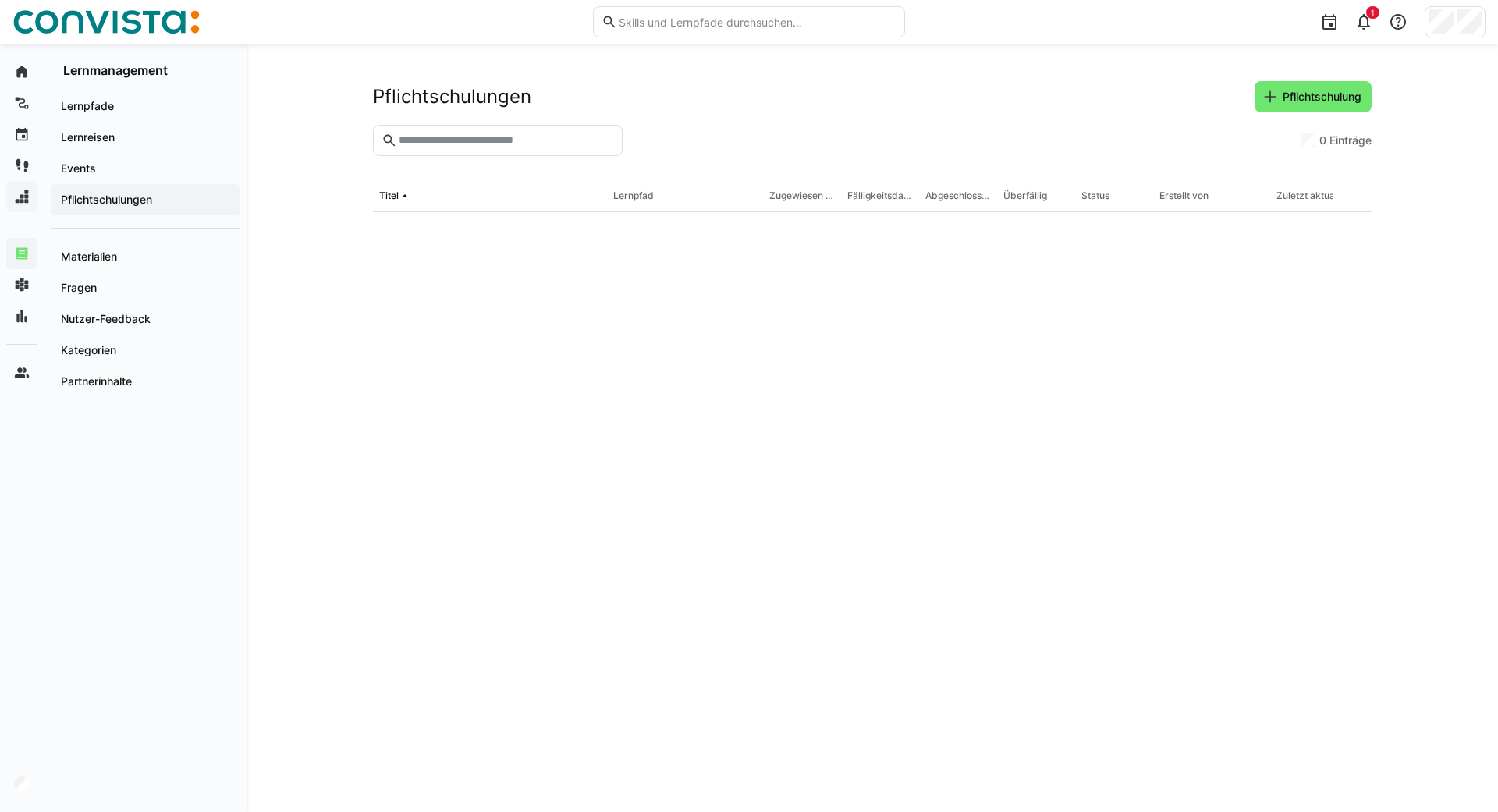
click at [0, 0] on app-navigation-label "Pflichtschulungen" at bounding box center [0, 0] width 0 height 0
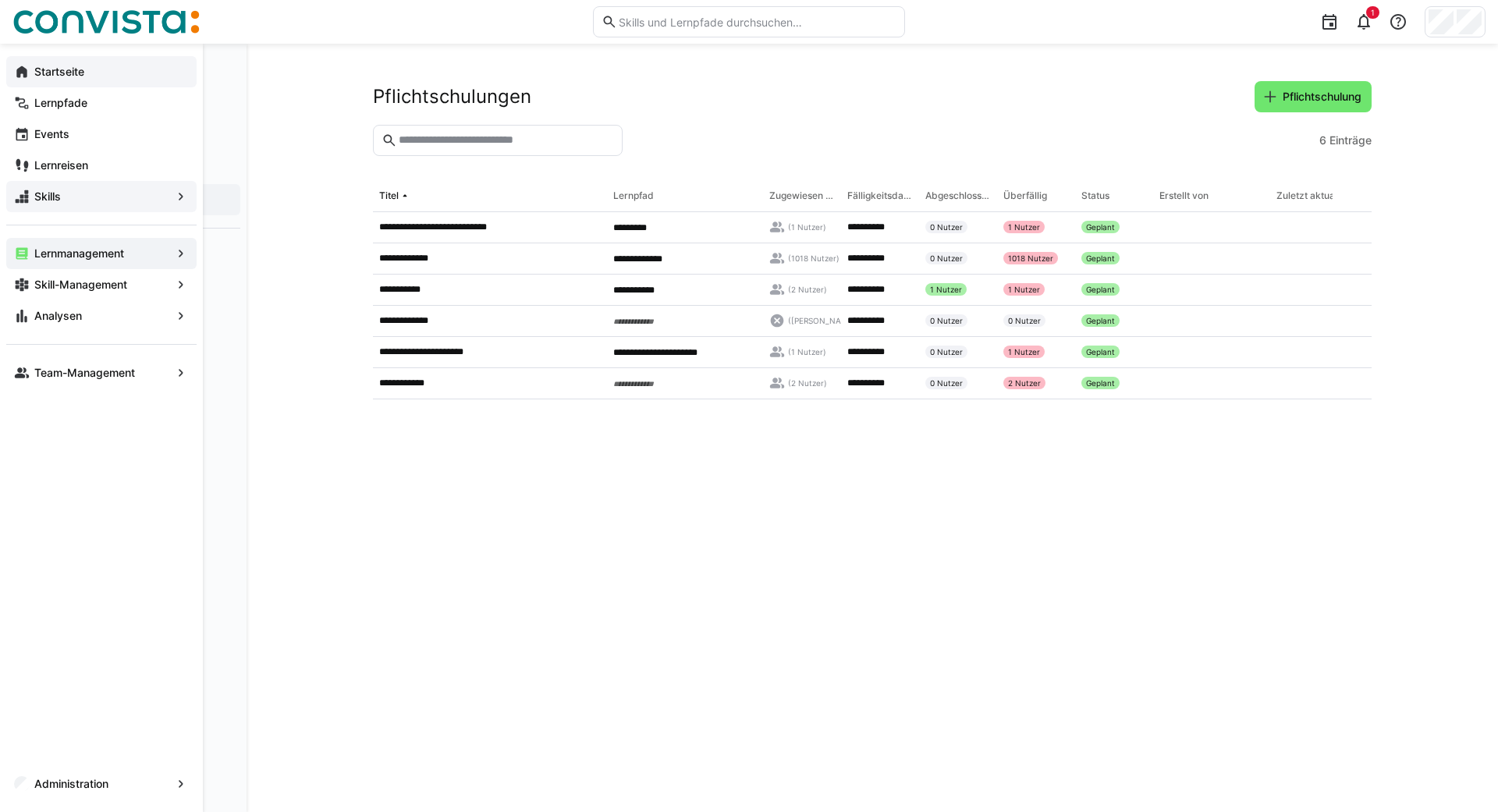
click at [22, 75] on eds-icon at bounding box center [21, 71] width 16 height 16
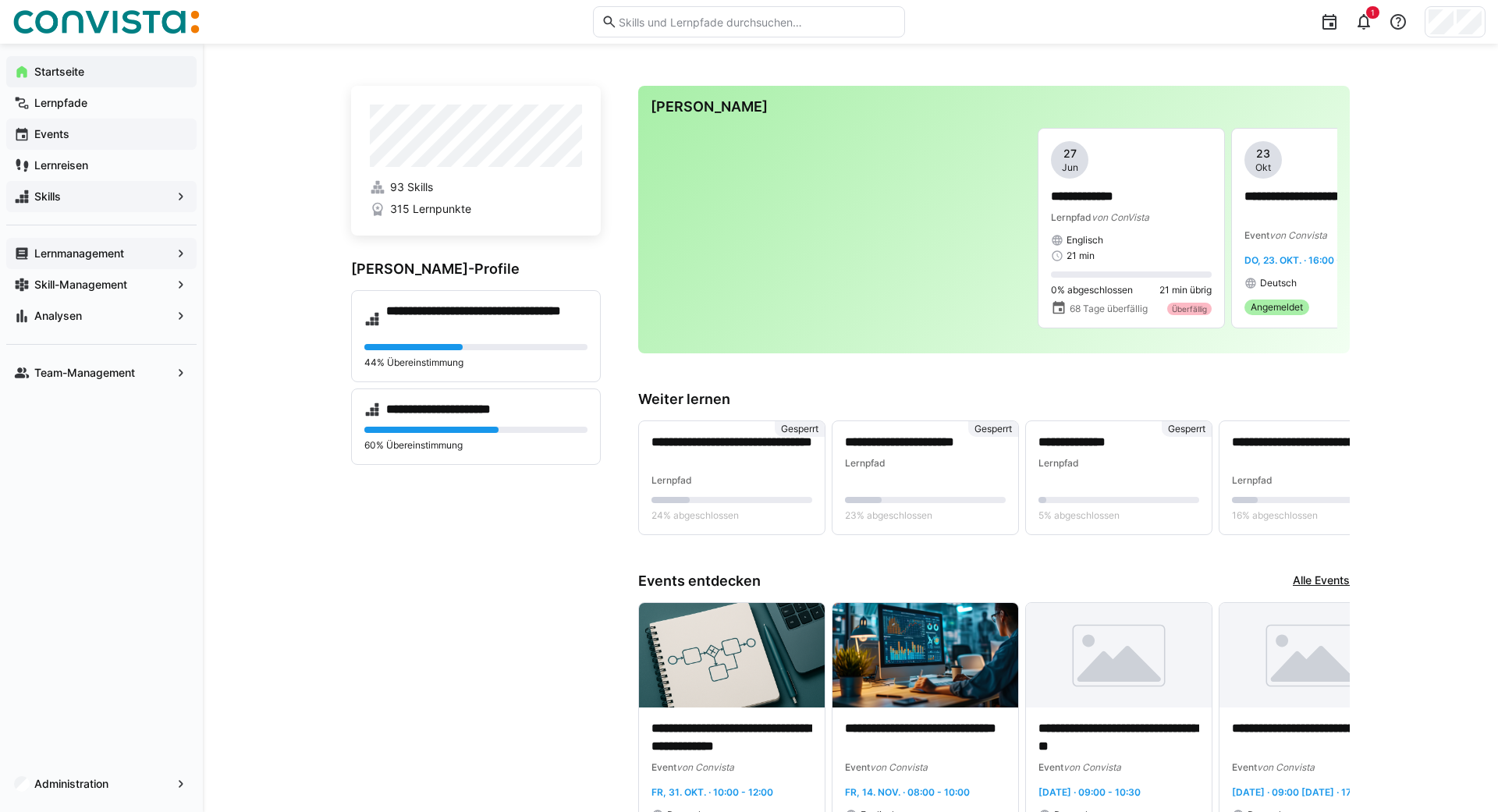
click at [0, 0] on app-navigation-label "Events" at bounding box center [0, 0] width 0 height 0
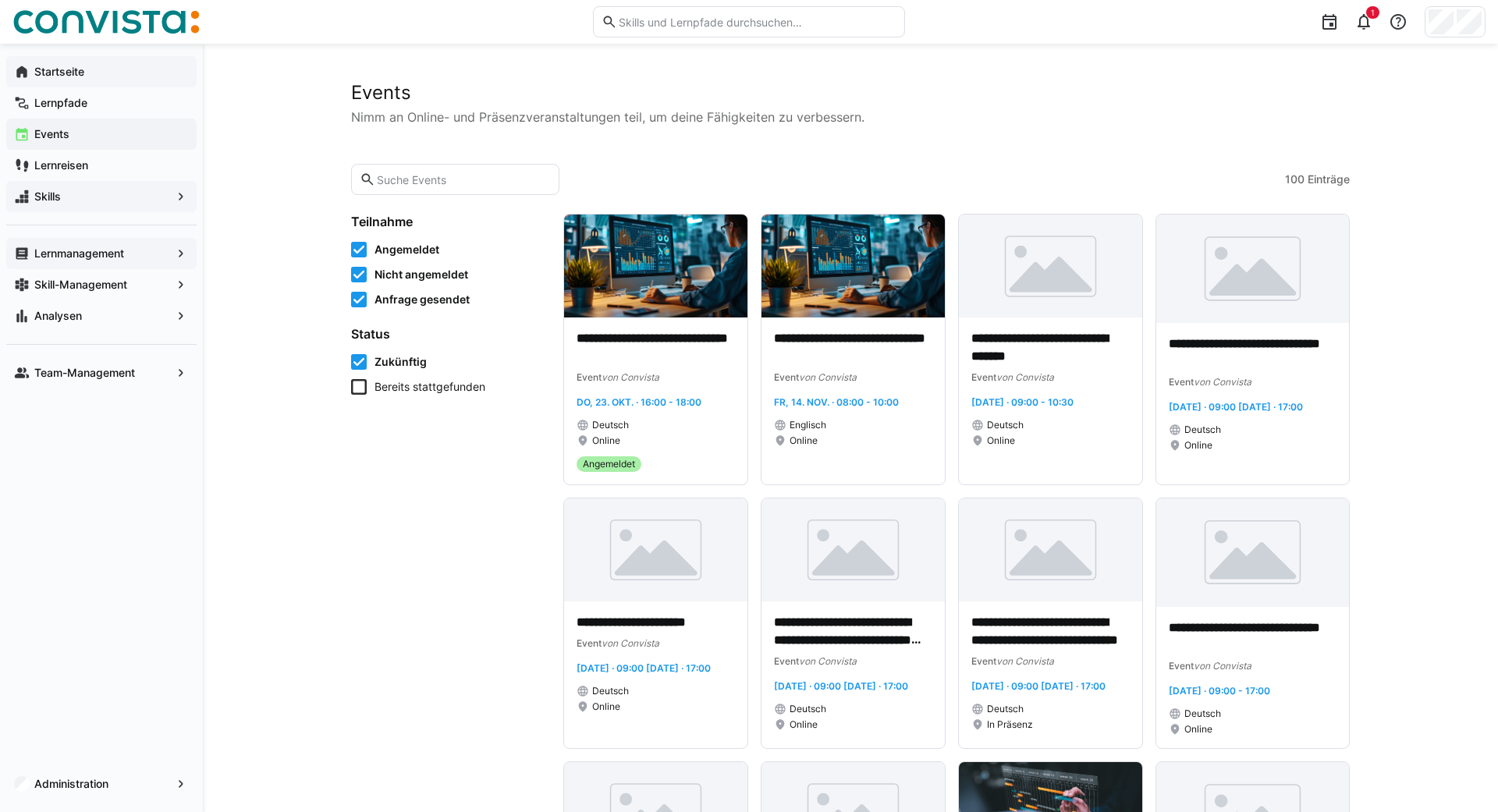
click at [0, 0] on app-navigation-label "Lernpfade" at bounding box center [0, 0] width 0 height 0
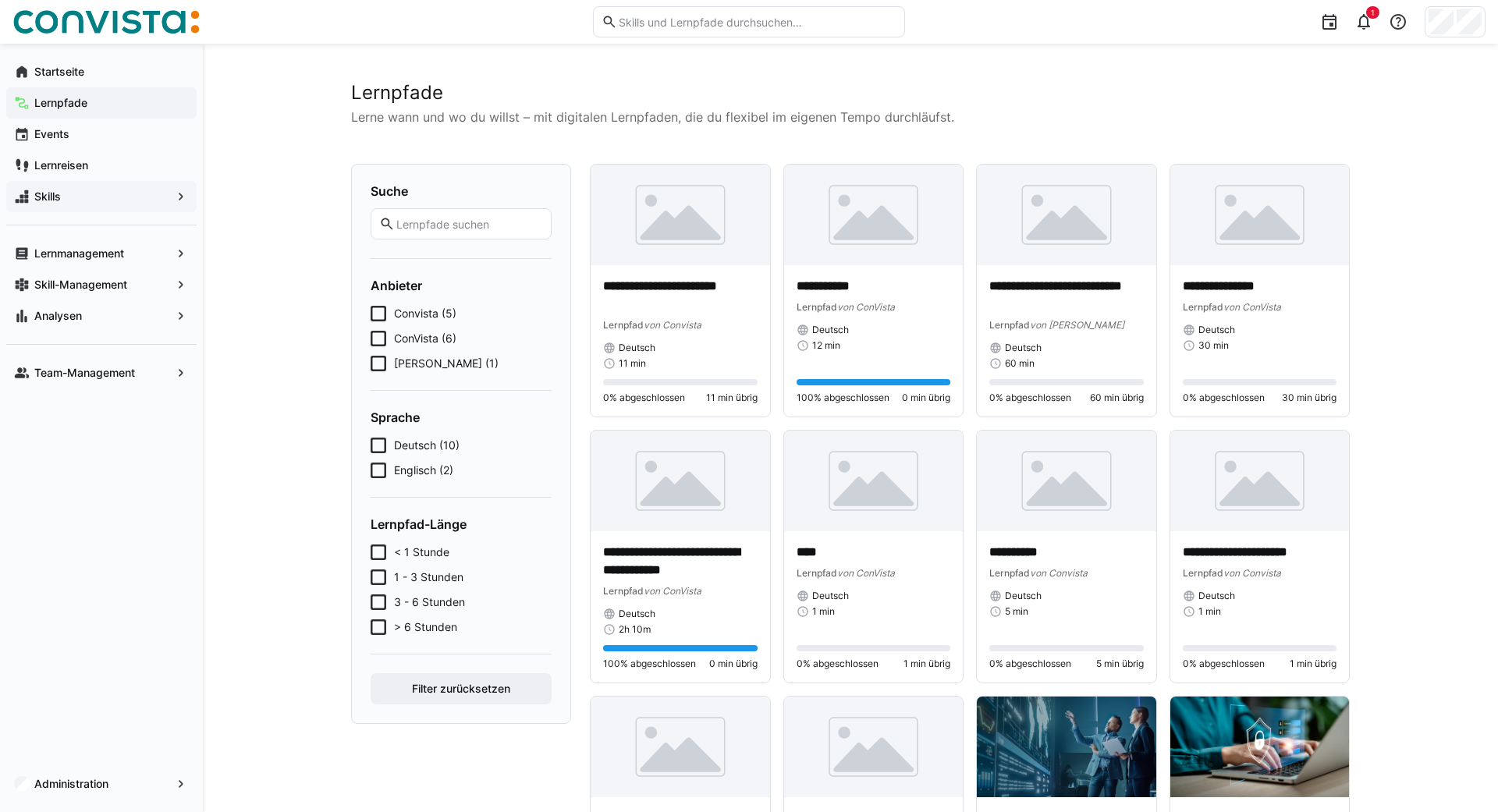
click at [135, 197] on span "Skills" at bounding box center [101, 196] width 139 height 16
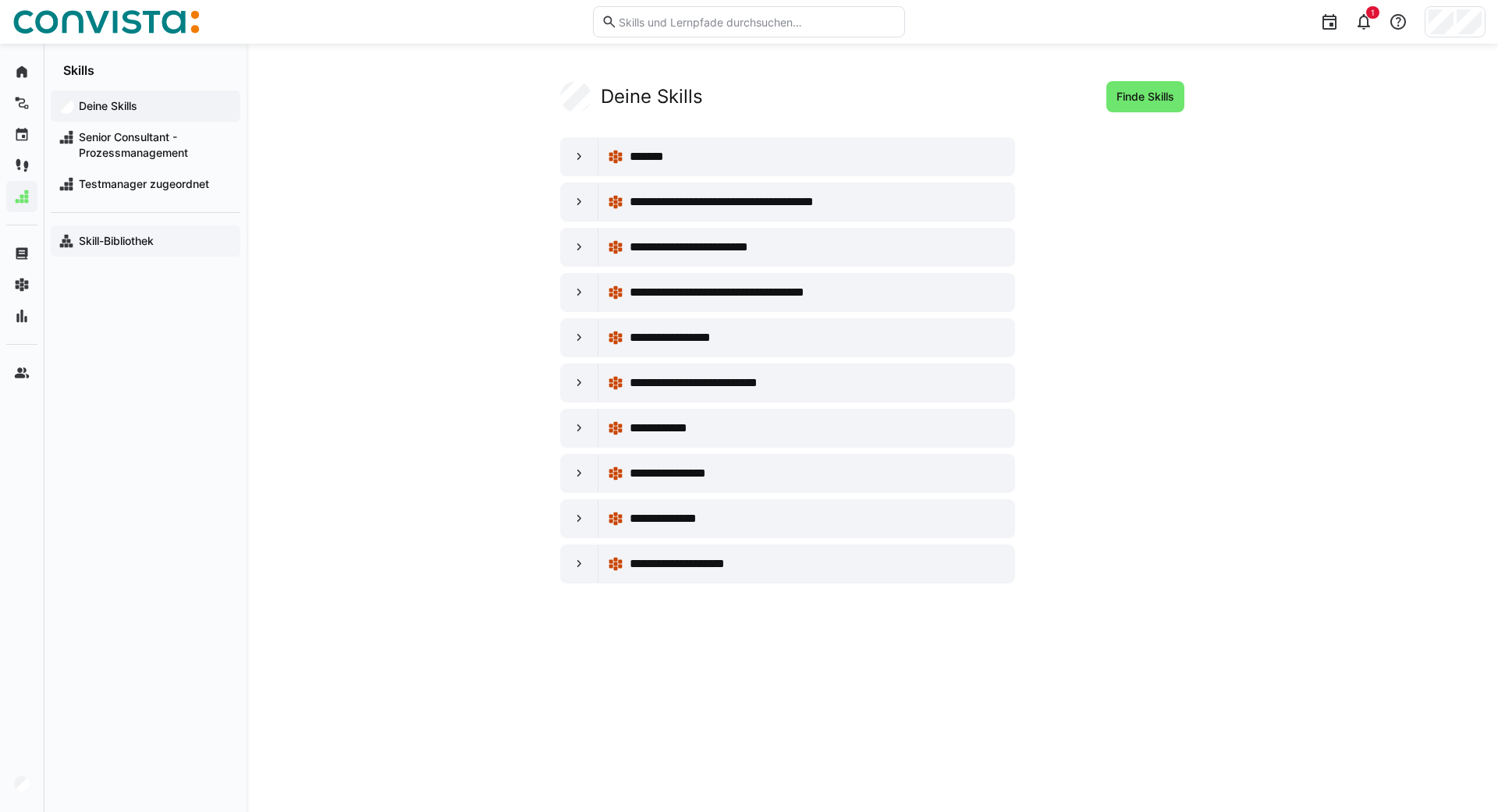
click at [0, 0] on app-navigation-label "Skill-Bibliothek" at bounding box center [0, 0] width 0 height 0
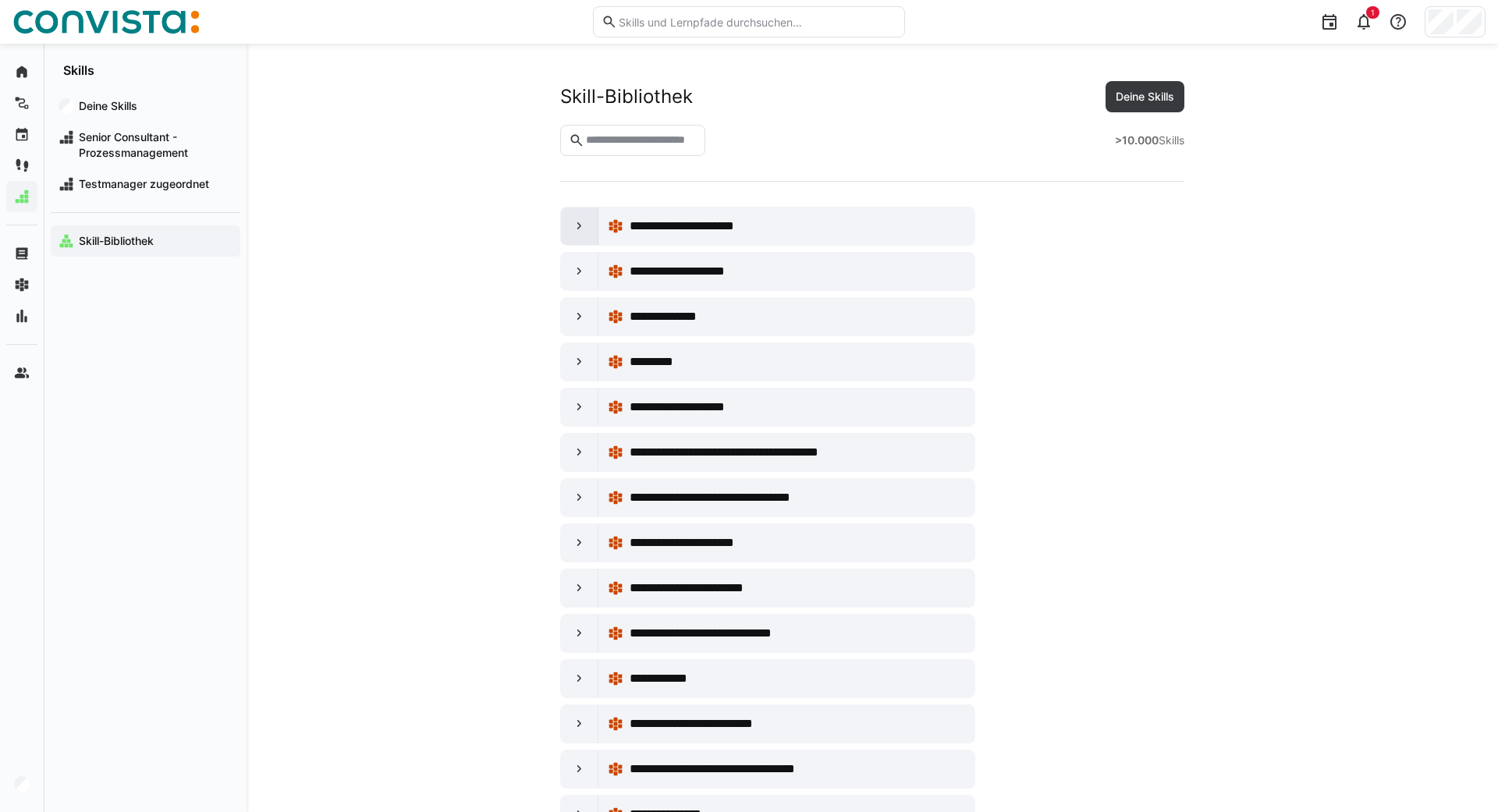
click at [580, 228] on eds-icon at bounding box center [579, 226] width 16 height 16
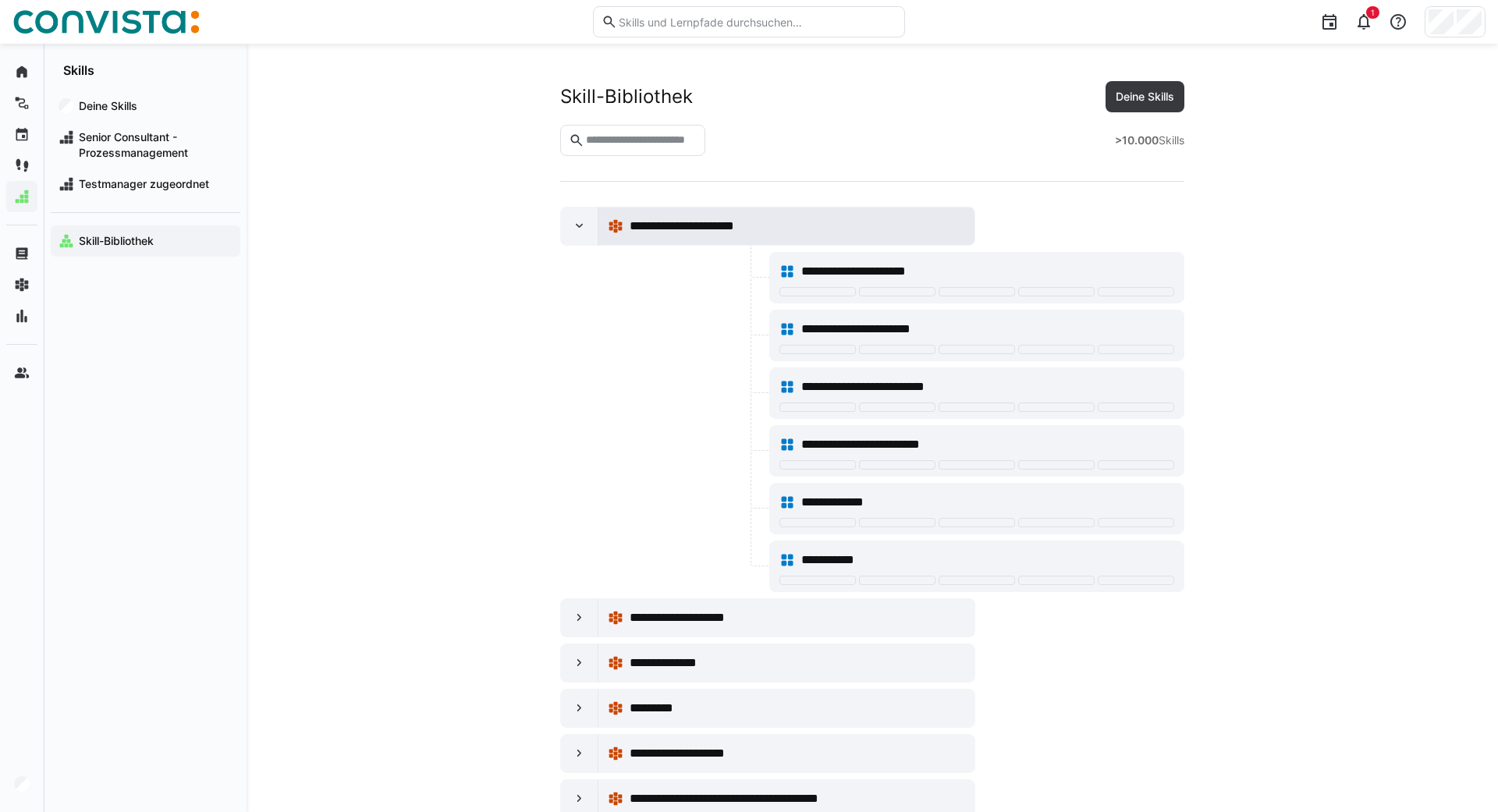
click at [703, 230] on span "**********" at bounding box center [695, 226] width 132 height 19
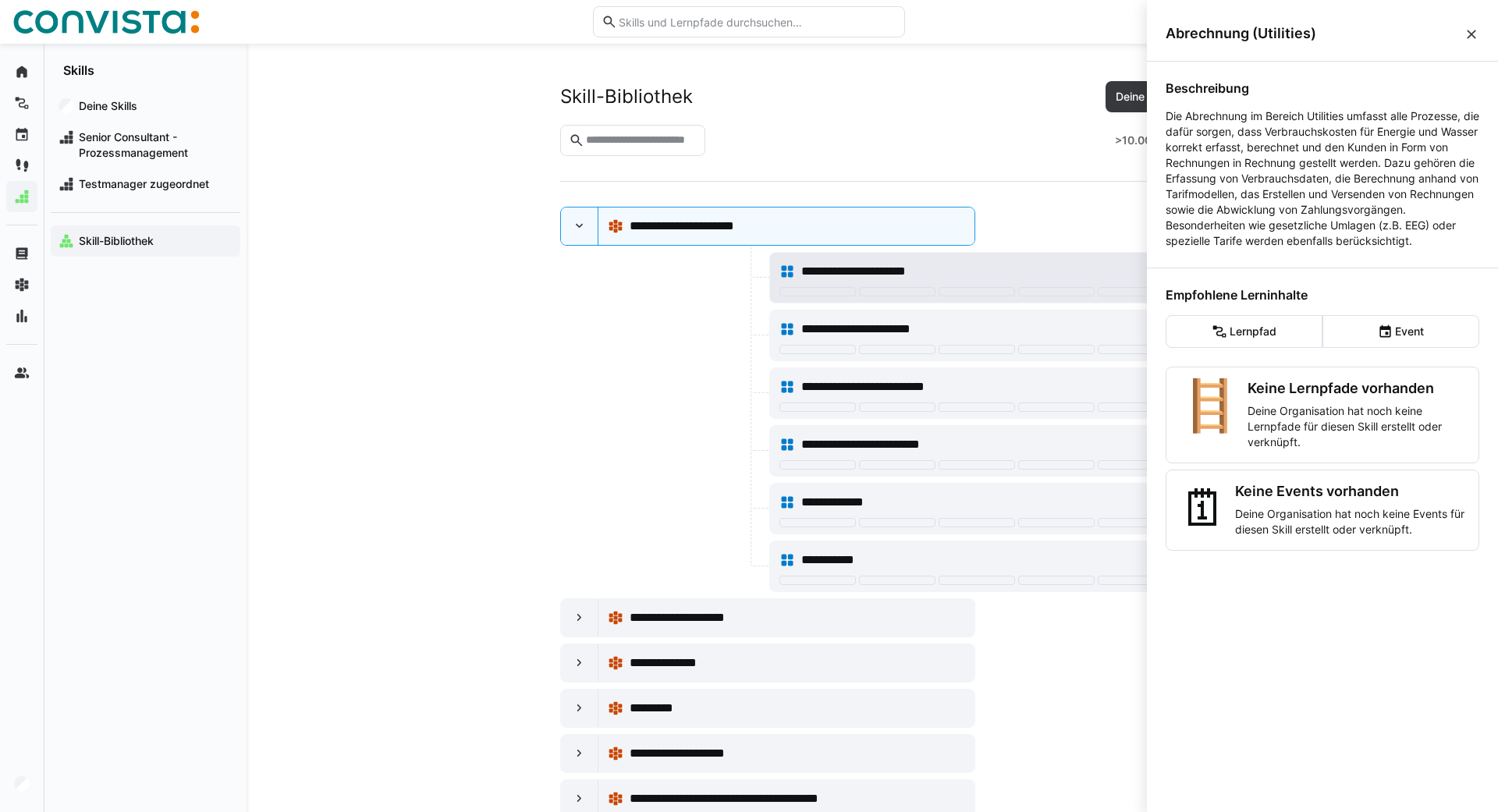
click at [1007, 273] on div "**********" at bounding box center [987, 271] width 373 height 19
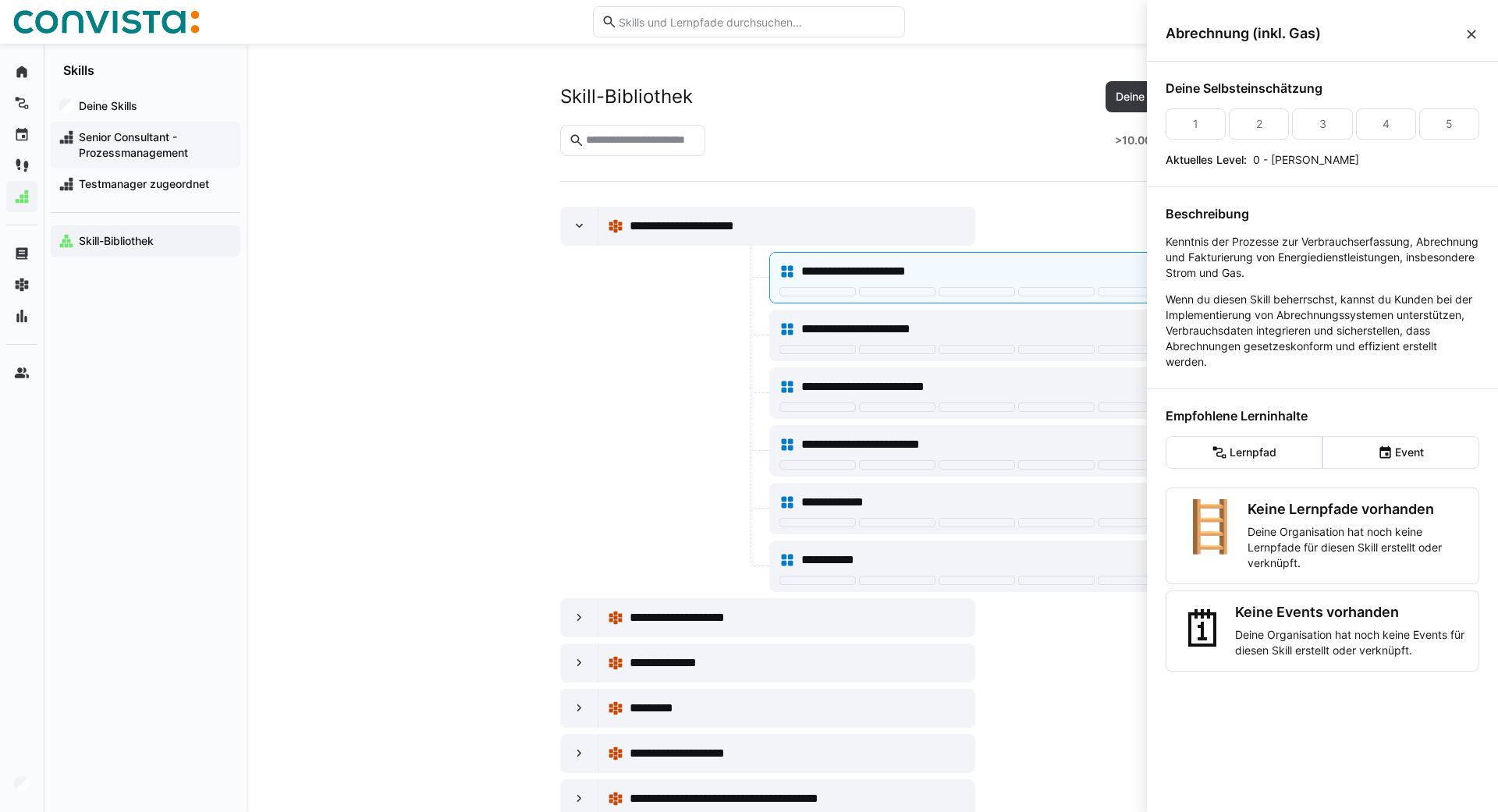
click at [114, 153] on span "Senior Consultant - Prozessmanagement" at bounding box center [154, 145] width 156 height 31
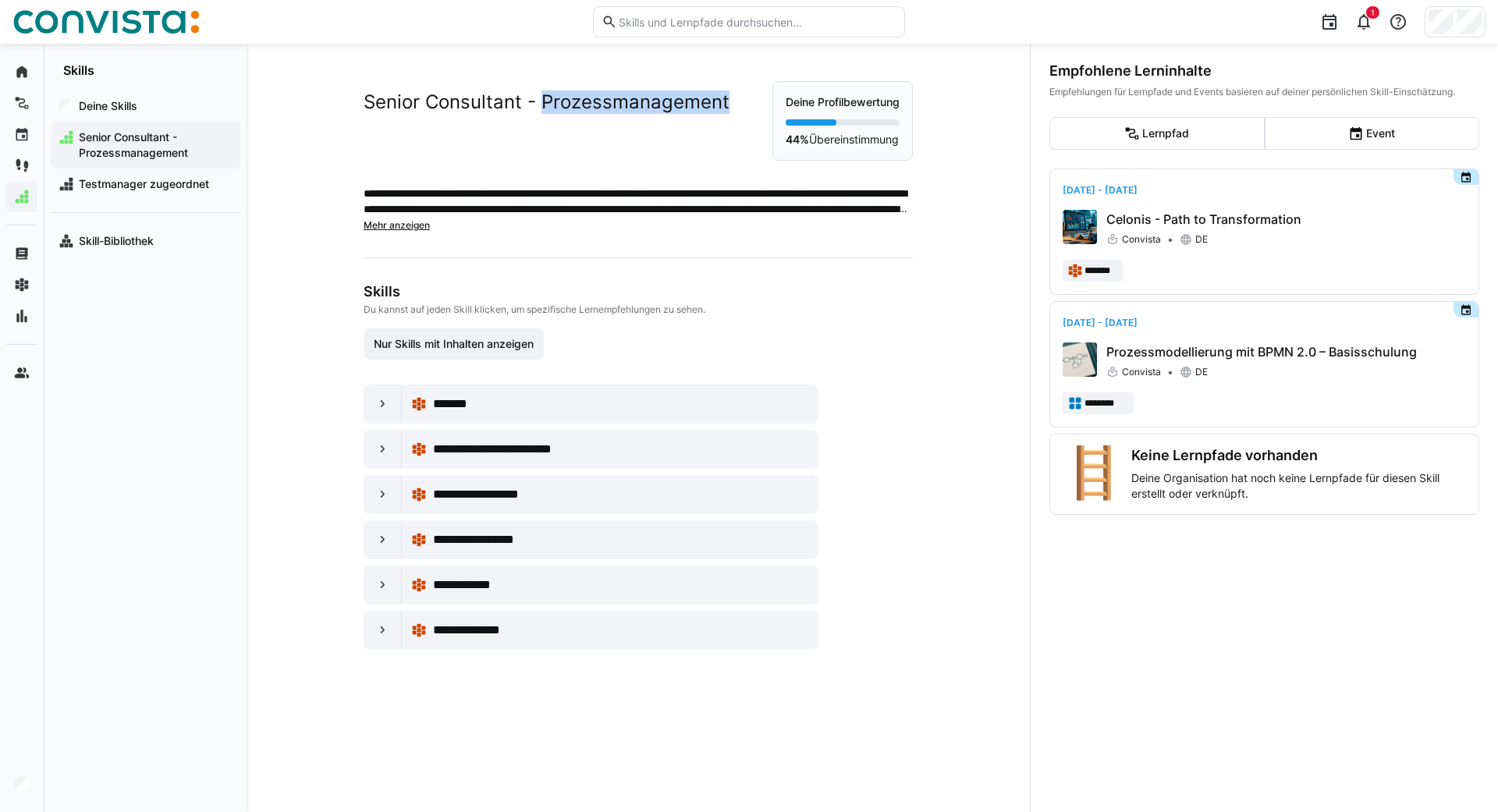
drag, startPoint x: 542, startPoint y: 104, endPoint x: 727, endPoint y: 94, distance: 185.3
click at [727, 94] on div "Senior Consultant - Prozessmanagement" at bounding box center [568, 98] width 409 height 33
drag, startPoint x: 364, startPoint y: 100, endPoint x: 522, endPoint y: 101, distance: 158.0
click at [522, 101] on h2 "Senior Consultant - Prozessmanagement" at bounding box center [546, 102] width 366 height 24
click at [375, 404] on eds-icon at bounding box center [383, 404] width 16 height 16
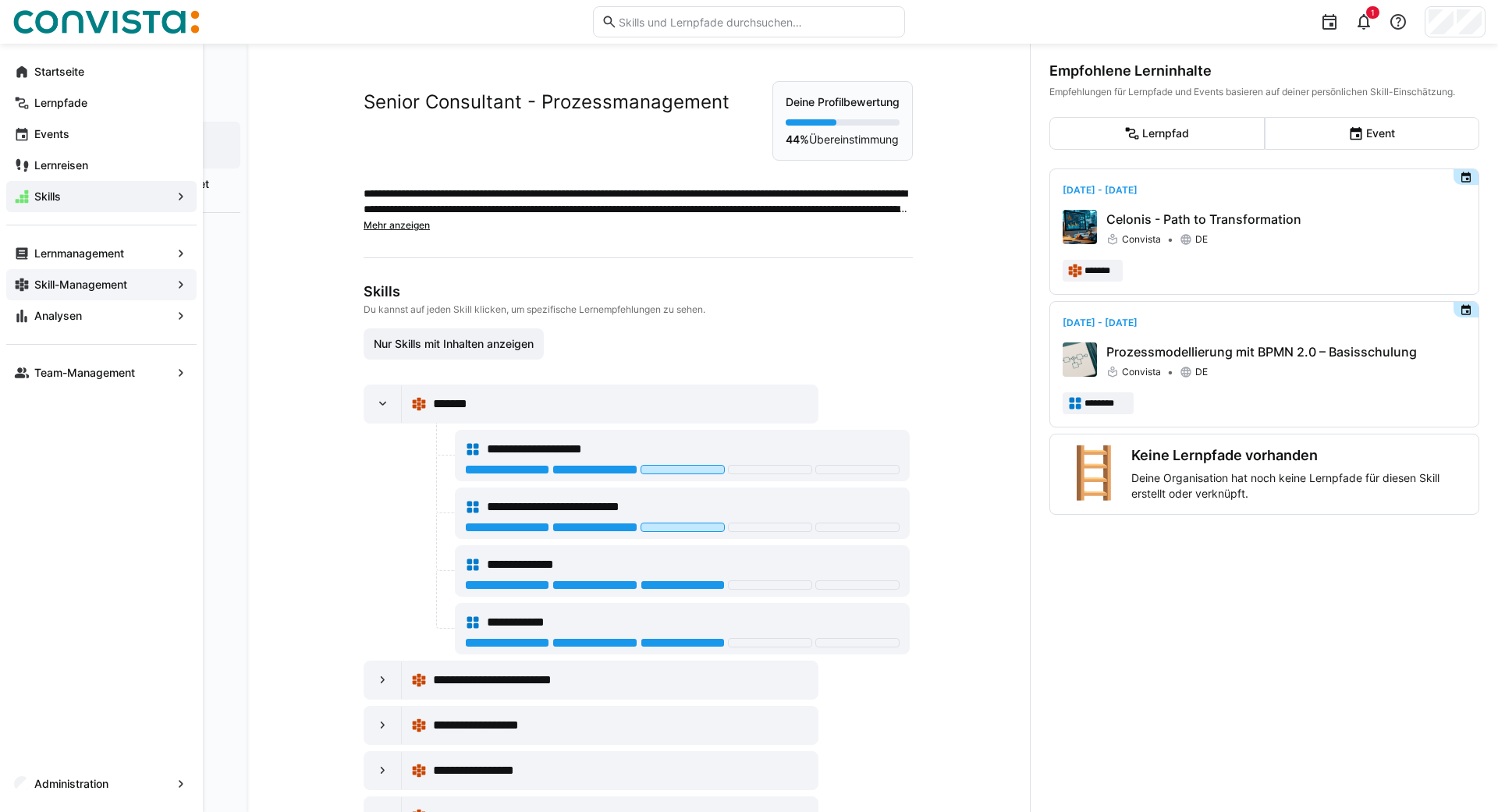
click at [0, 0] on app-navigation-label "Skill-Management" at bounding box center [0, 0] width 0 height 0
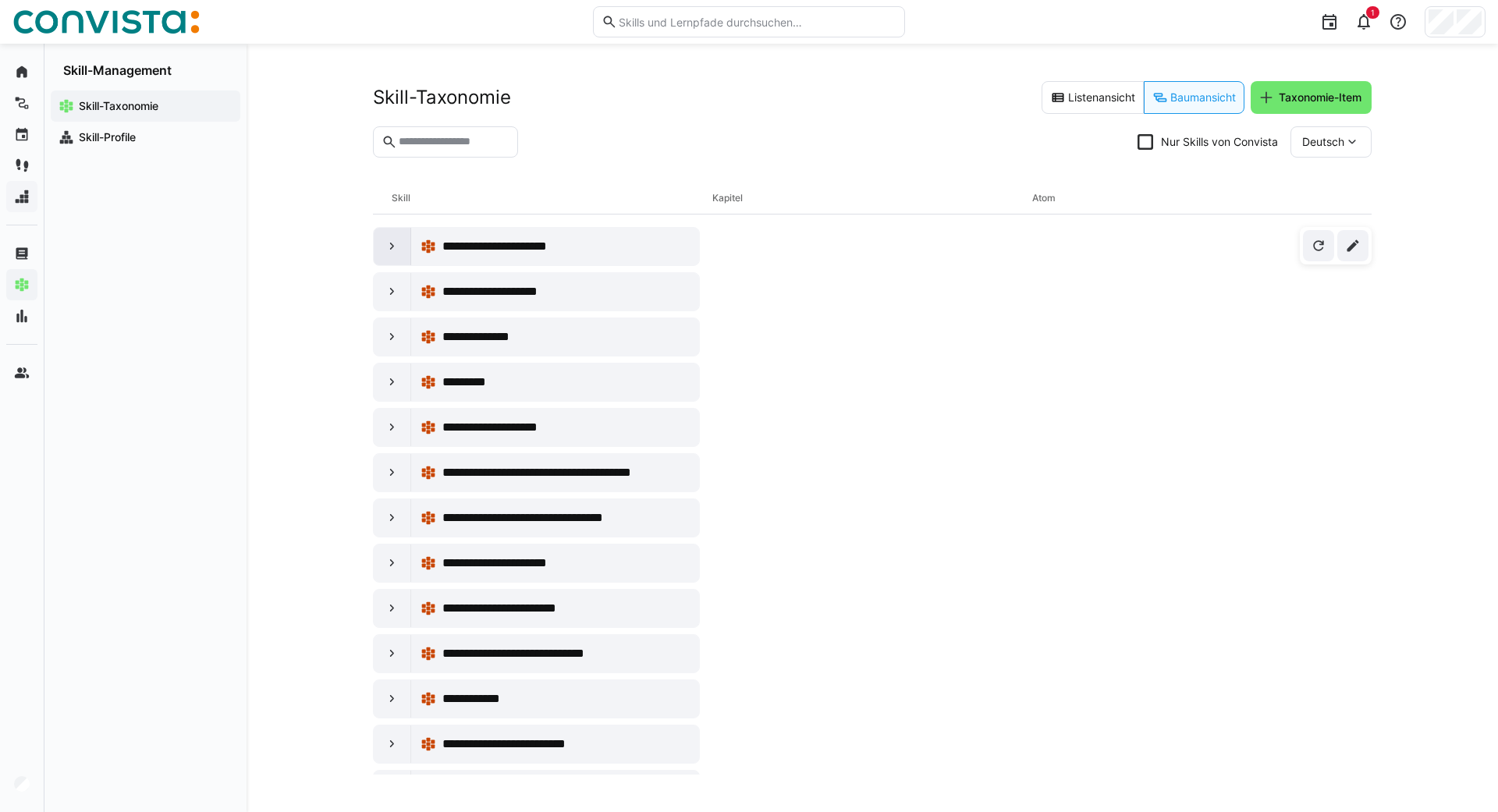
click at [389, 244] on eds-icon at bounding box center [392, 246] width 16 height 16
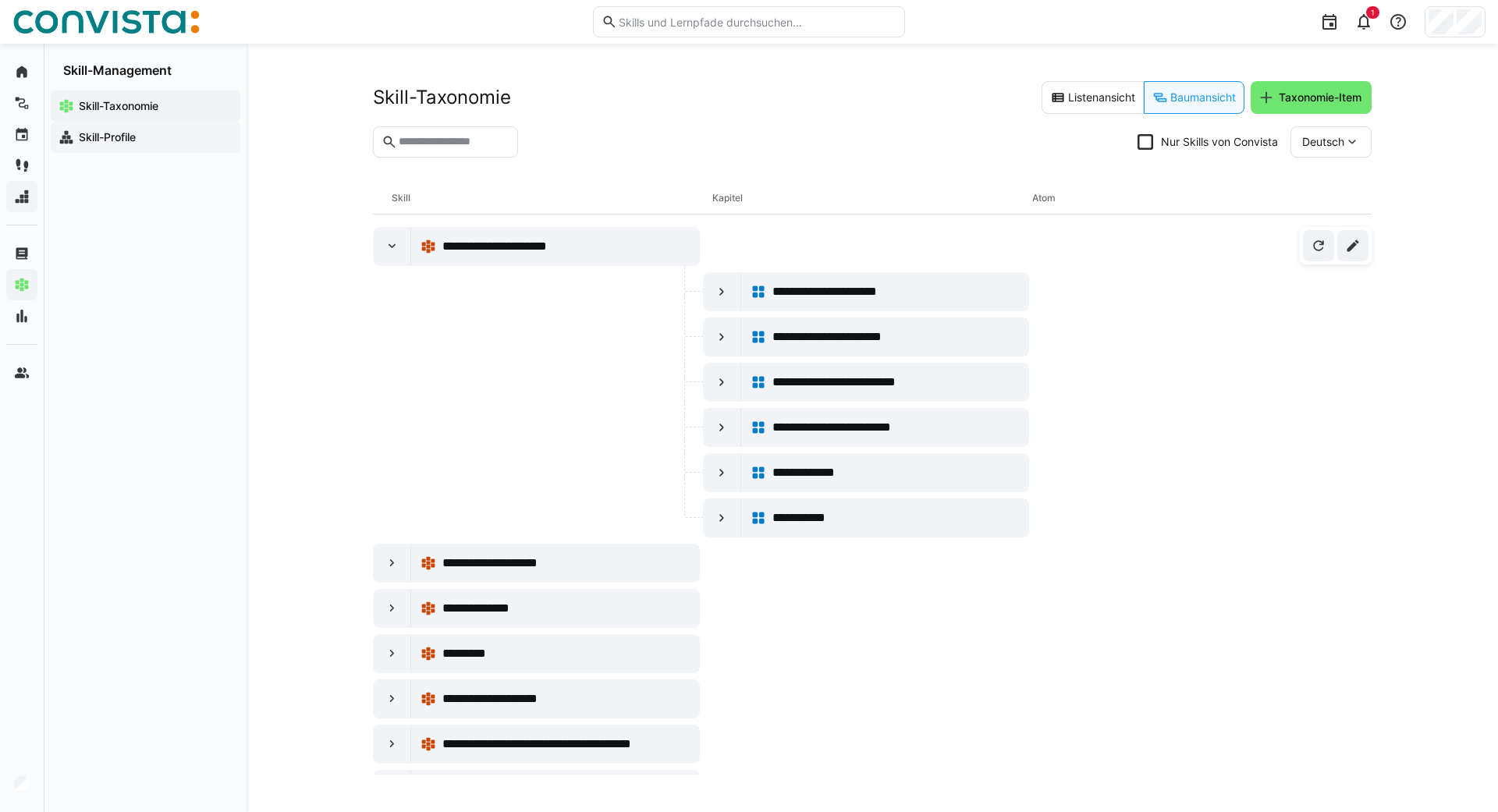
click at [0, 0] on app-navigation-label "Skill-Profile" at bounding box center [0, 0] width 0 height 0
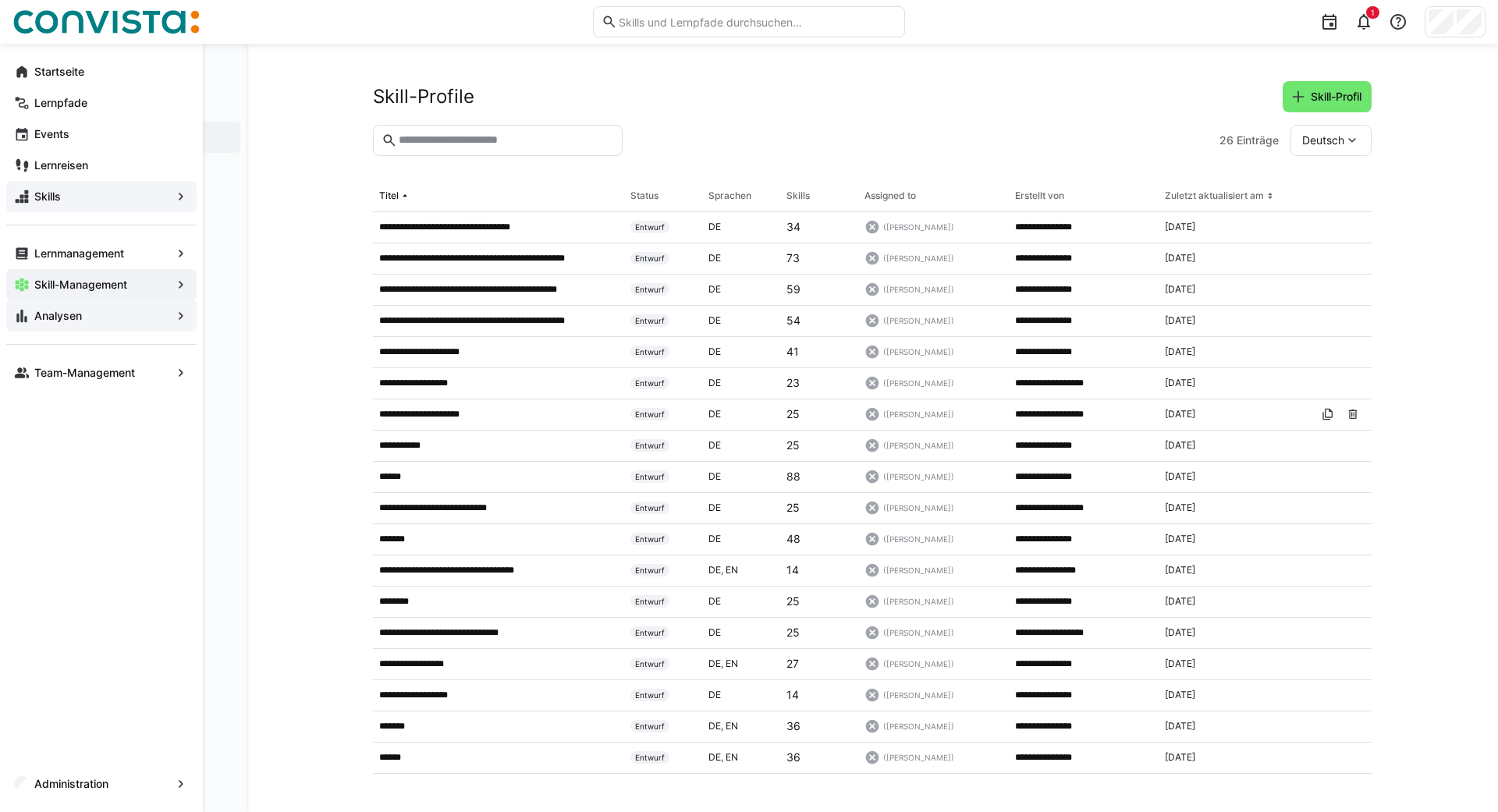
click at [23, 317] on eds-icon at bounding box center [21, 315] width 16 height 16
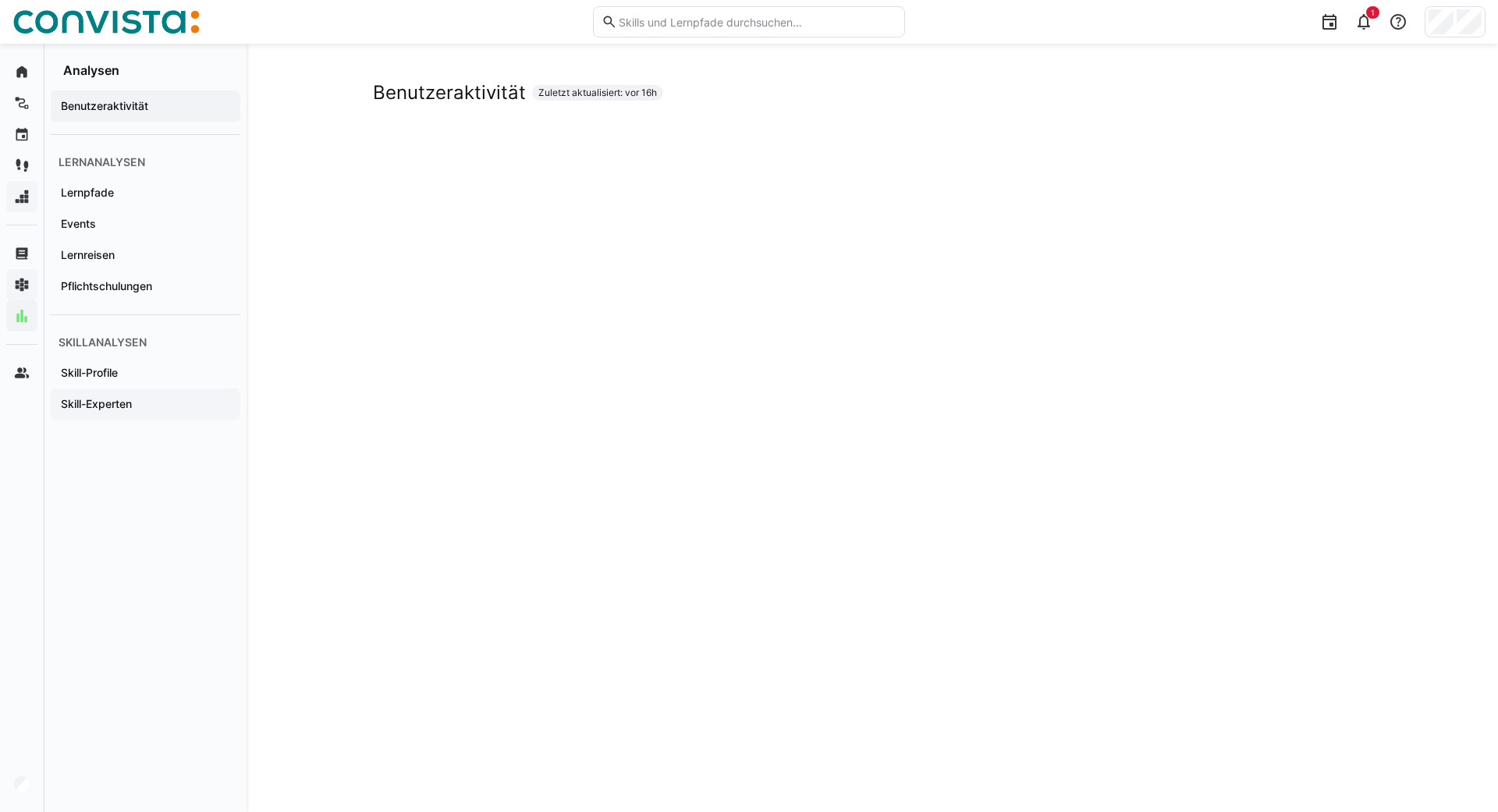
click at [0, 0] on app-navigation-label "Skill-Experten" at bounding box center [0, 0] width 0 height 0
